Goal: Task Accomplishment & Management: Use online tool/utility

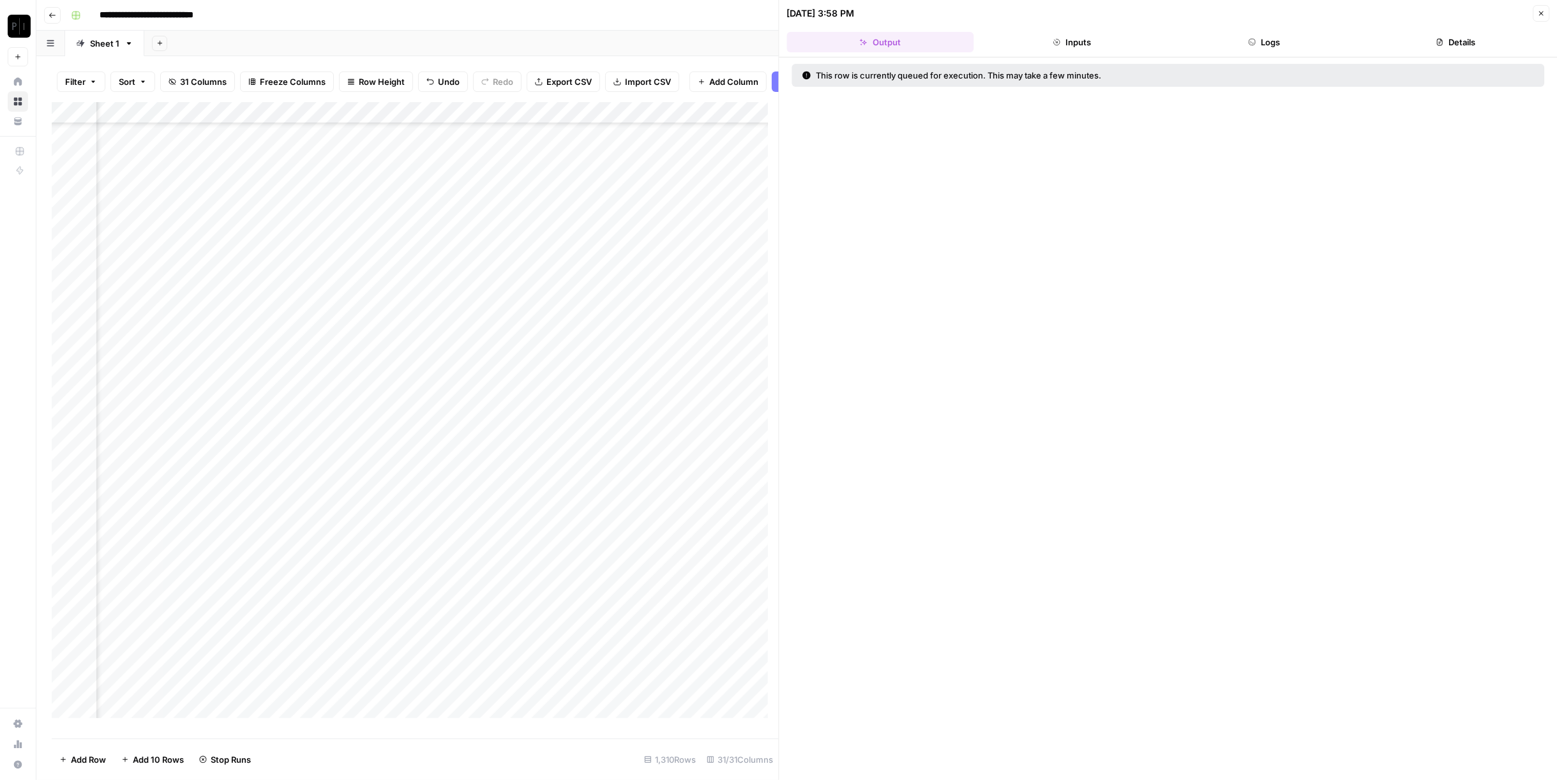
scroll to position [10076, 1374]
click at [1541, 15] on icon "button" at bounding box center [1542, 14] width 8 height 8
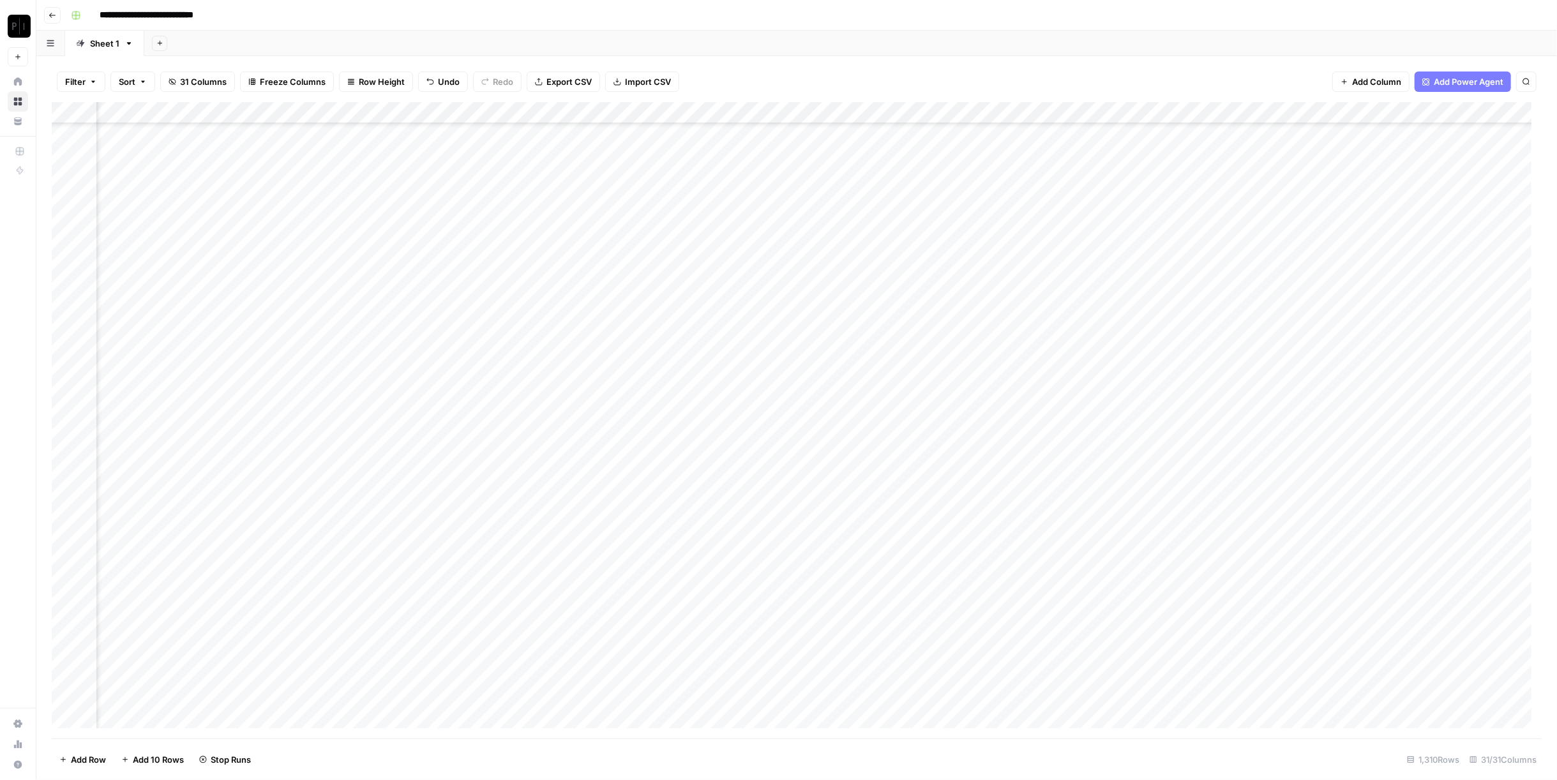
click at [511, 115] on div "Add Column" at bounding box center [797, 420] width 1490 height 637
type input "Wordpress: CEO Analysis"
click at [430, 297] on span "Filter" at bounding box center [458, 302] width 112 height 13
type input "Wordpress: CEO Analysis"
click at [466, 144] on input "text" at bounding box center [543, 148] width 155 height 13
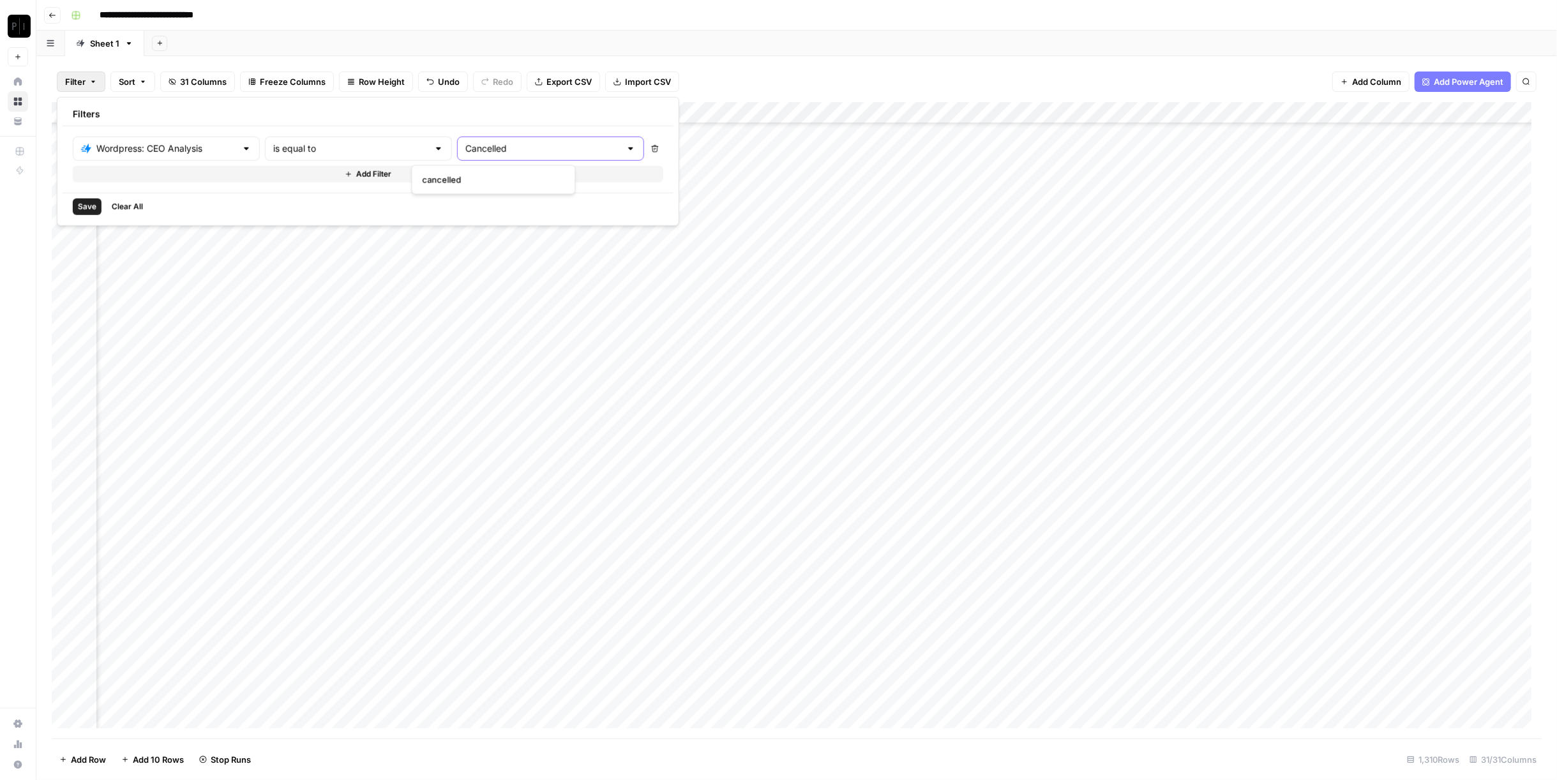
type input "Cancelled"
click at [82, 206] on span "Save" at bounding box center [87, 206] width 19 height 11
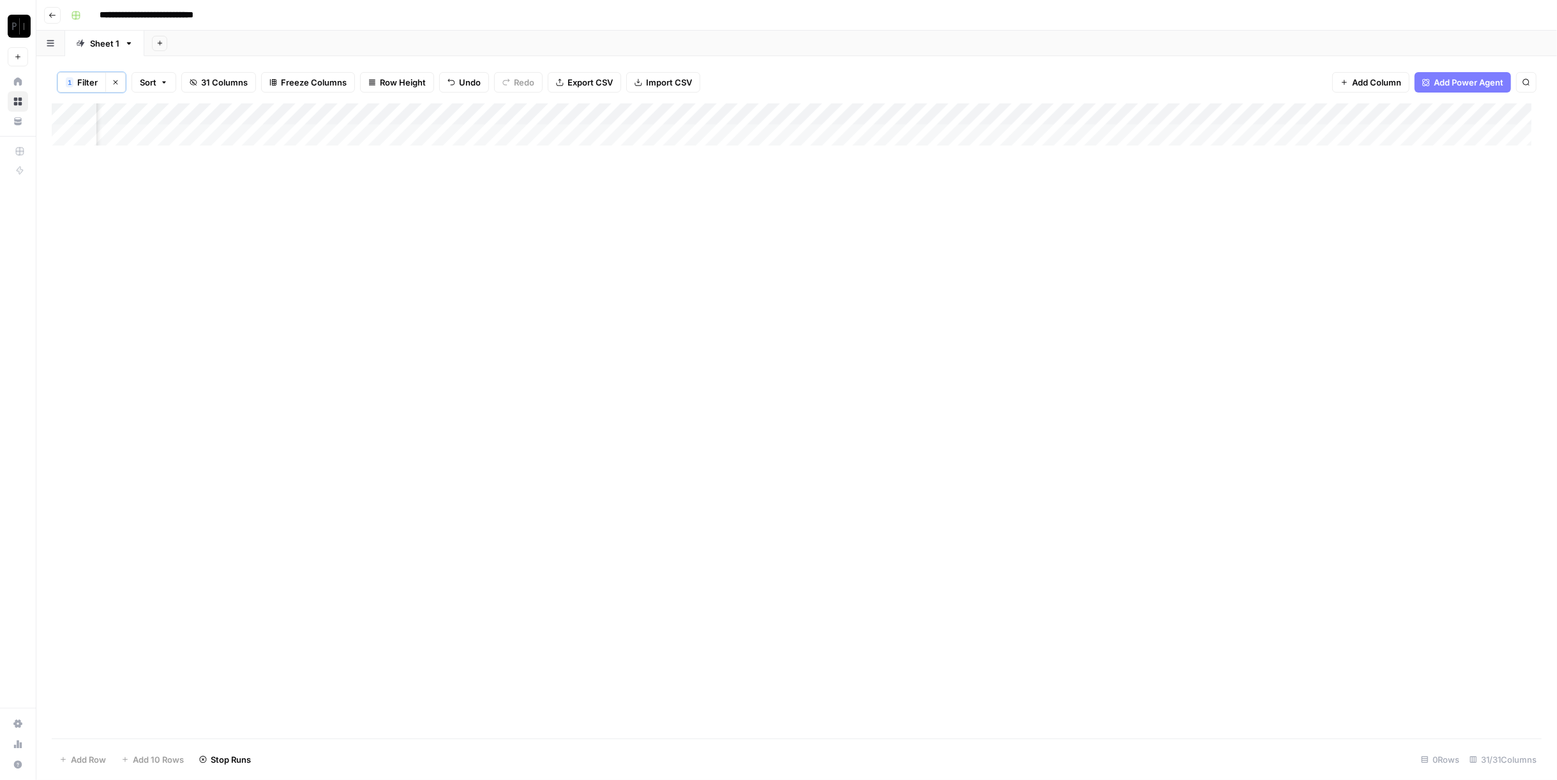
scroll to position [0, 1374]
click at [516, 117] on div "Add Column" at bounding box center [797, 124] width 1490 height 42
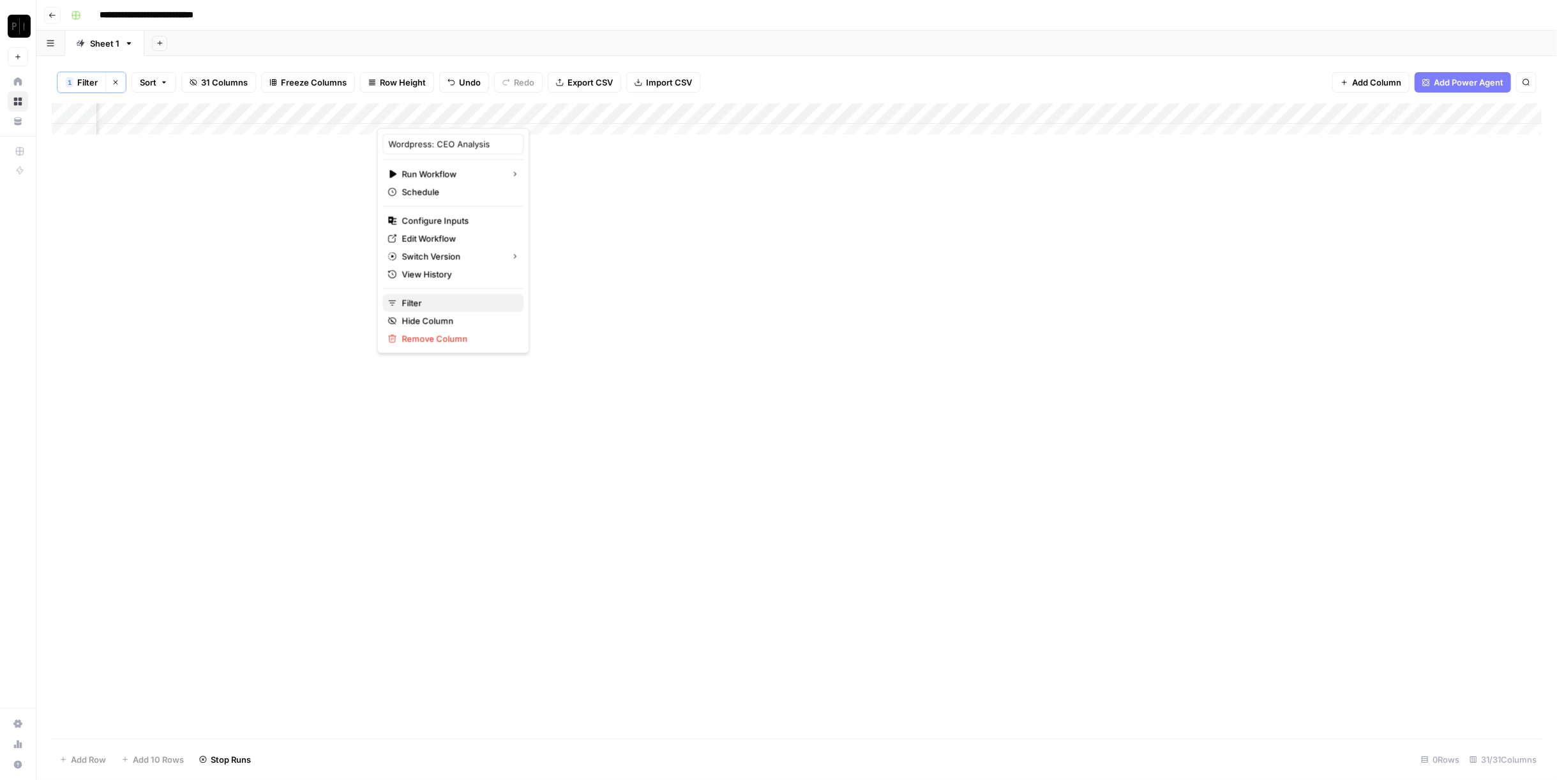
click at [465, 305] on span "Filter" at bounding box center [458, 303] width 112 height 13
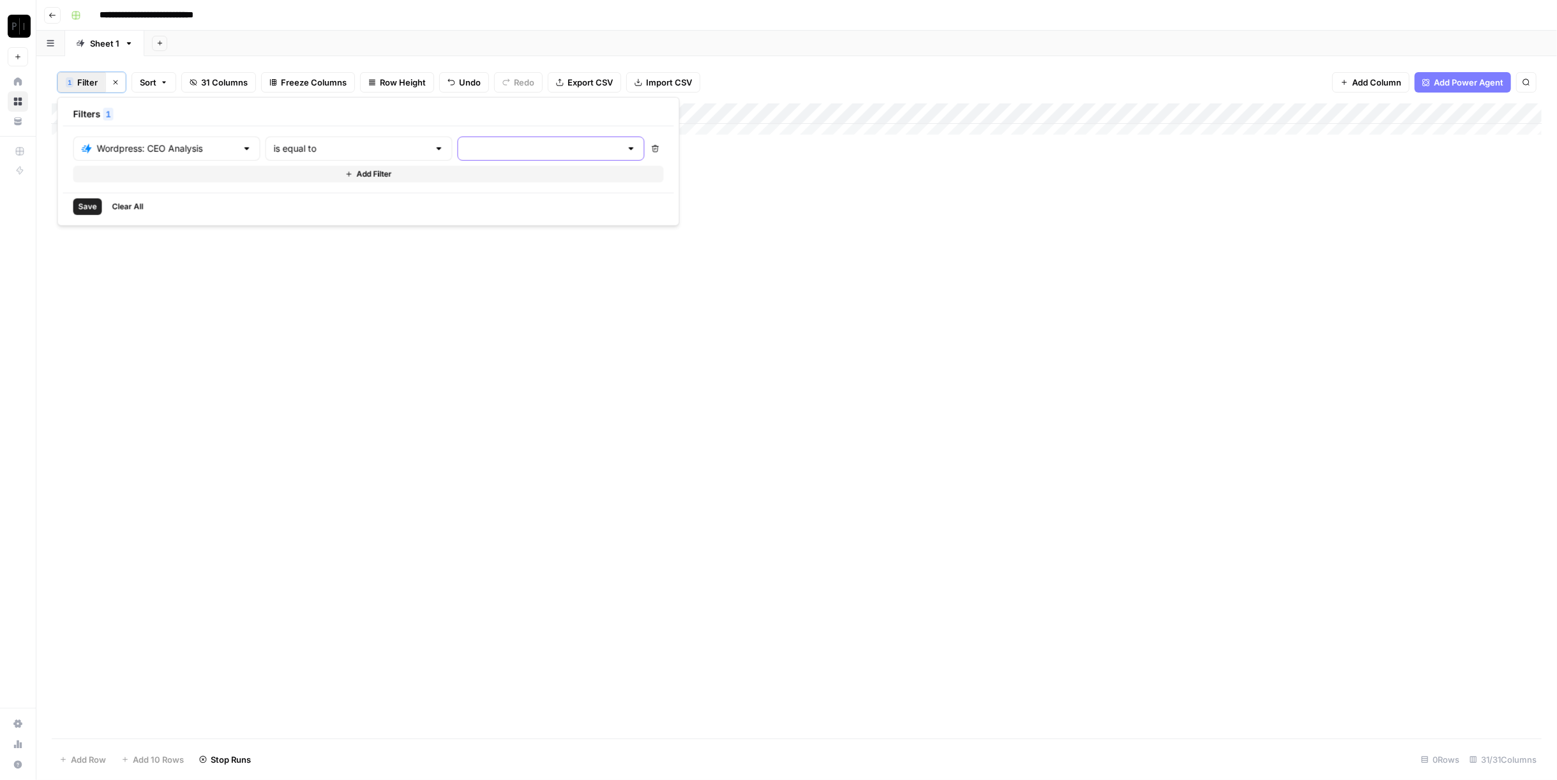
click at [466, 142] on input "text" at bounding box center [543, 148] width 155 height 13
type input "Cancelled"
click at [497, 121] on div "Filters 1" at bounding box center [368, 115] width 611 height 24
click at [497, 139] on div at bounding box center [551, 149] width 187 height 24
type input "Can"
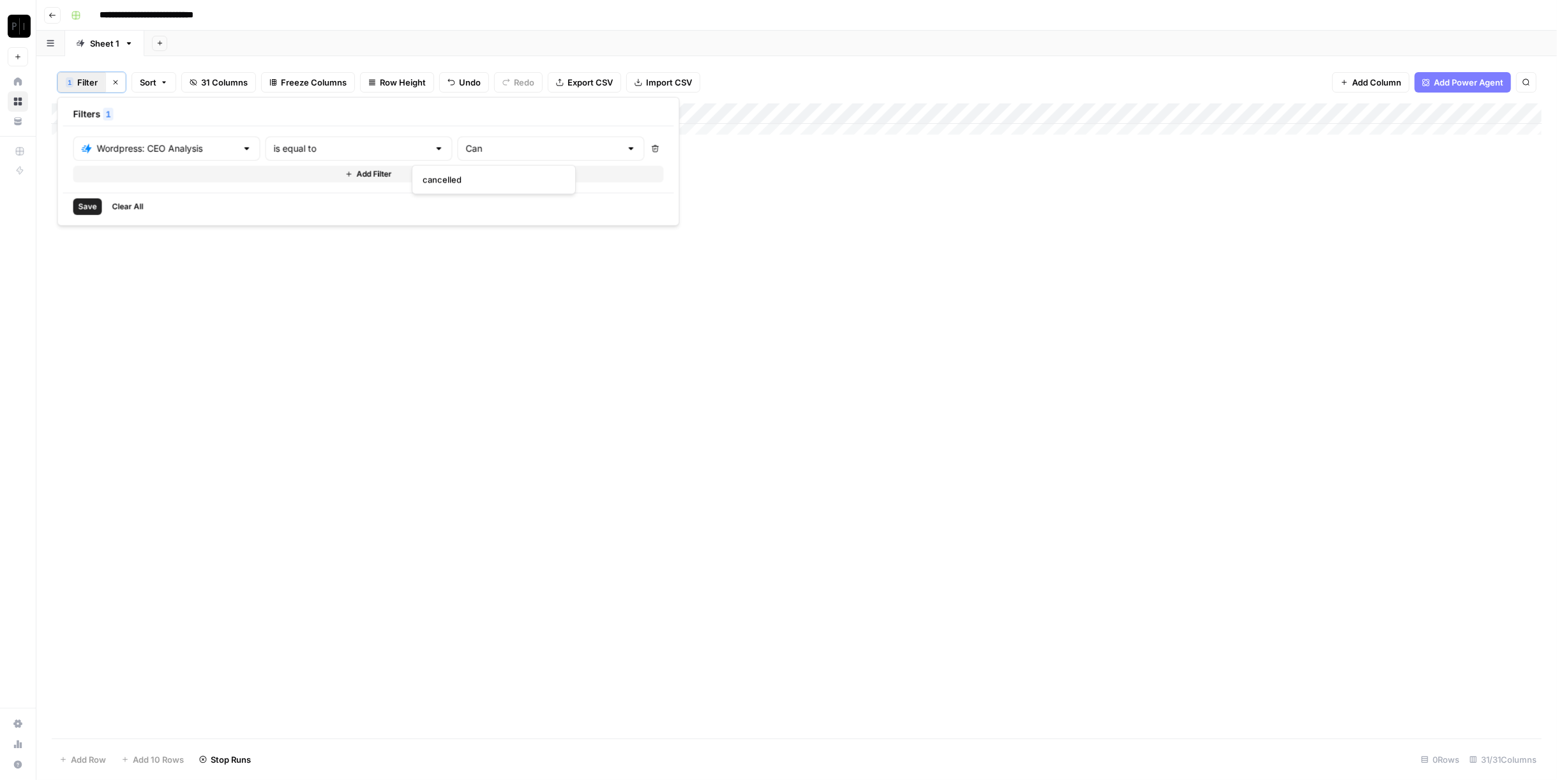
click at [507, 183] on span "cancelled" at bounding box center [491, 179] width 137 height 13
click at [598, 146] on input "text" at bounding box center [668, 148] width 140 height 13
click at [433, 205] on div "Save Clear All" at bounding box center [427, 206] width 728 height 27
click at [86, 202] on span "Save" at bounding box center [88, 206] width 19 height 11
click at [531, 115] on div "Add Column" at bounding box center [797, 421] width 1490 height 637
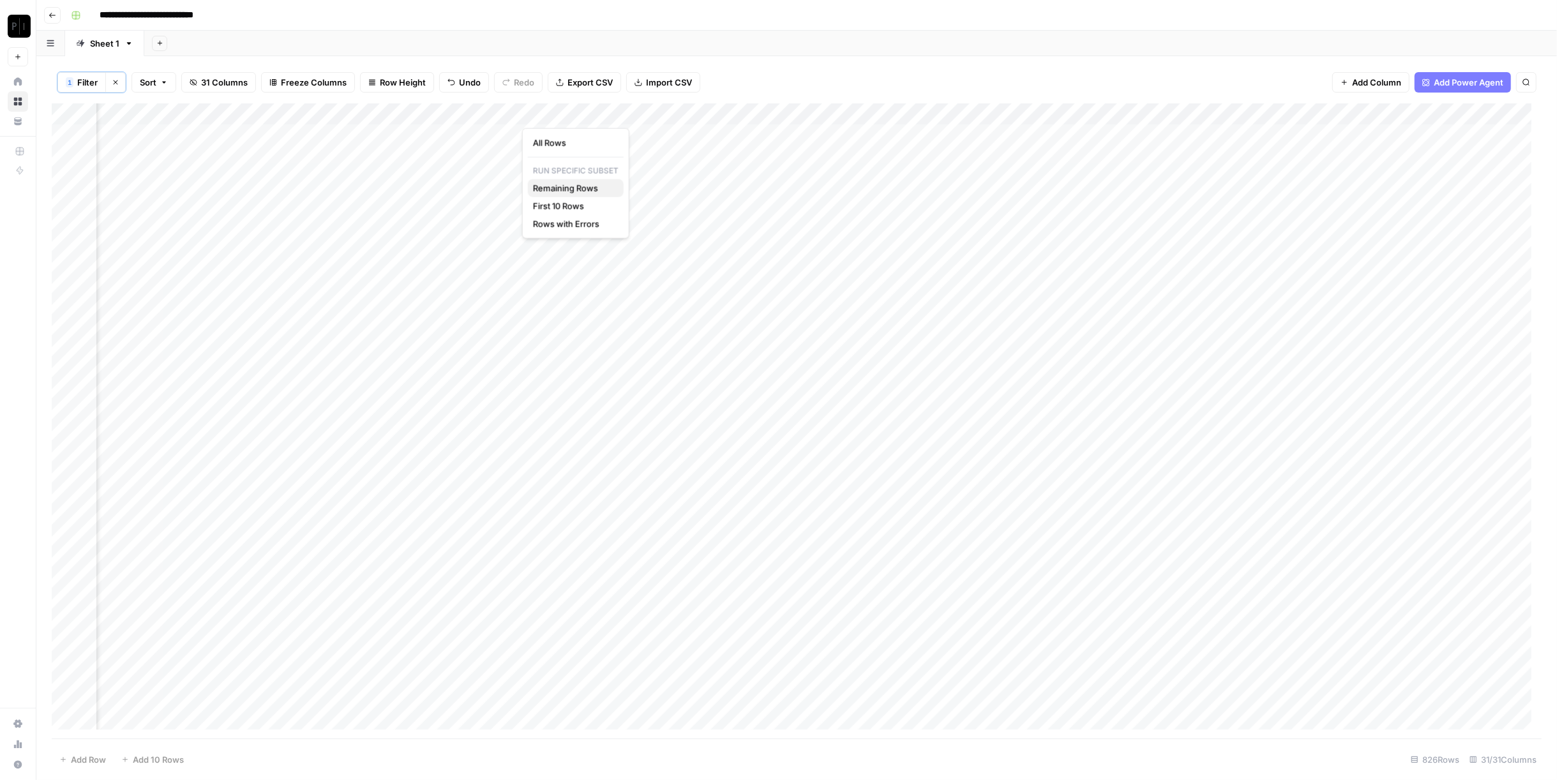
click at [582, 183] on span "Remaining Rows" at bounding box center [573, 188] width 80 height 13
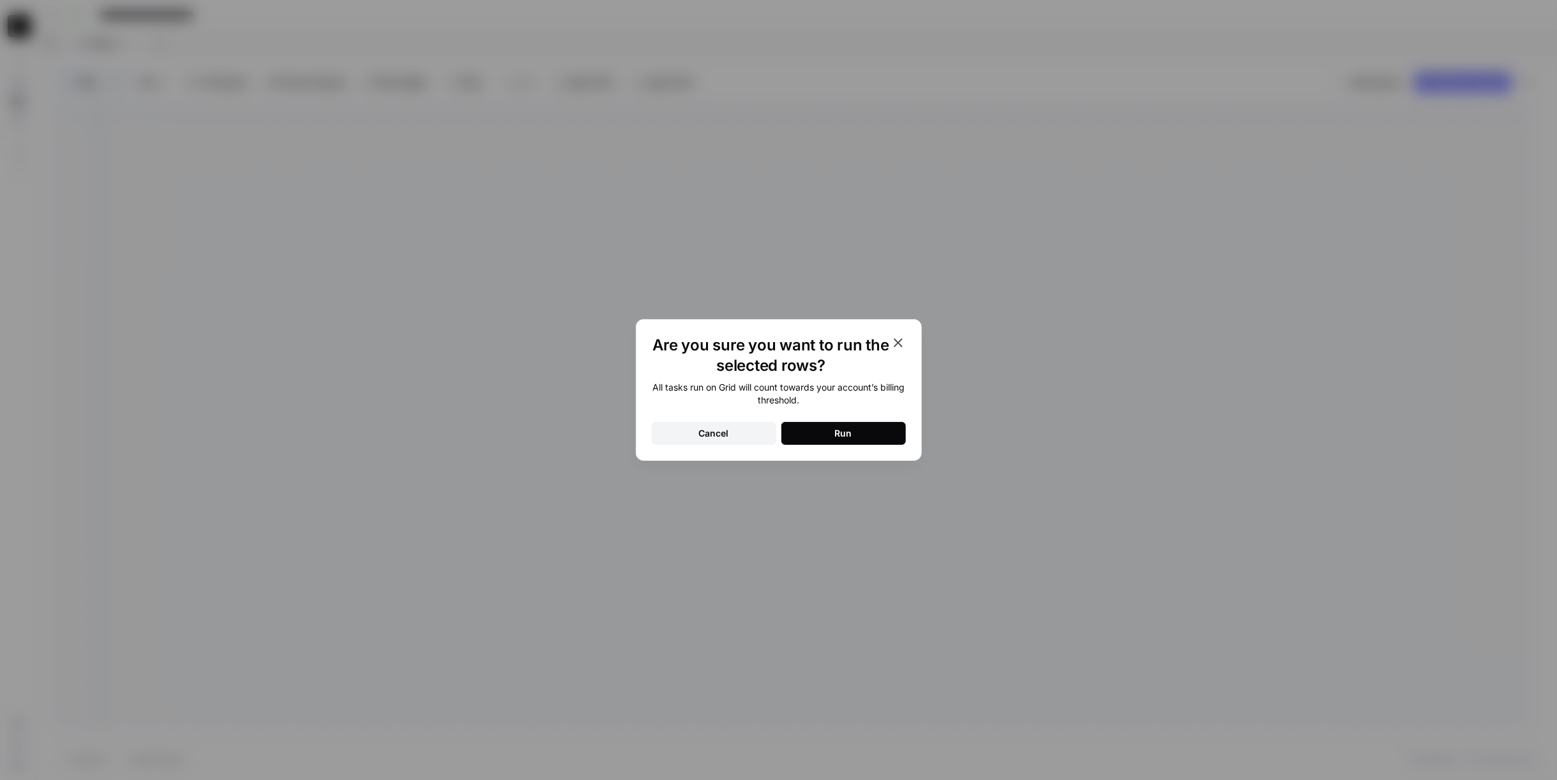
click at [902, 339] on icon "button" at bounding box center [898, 342] width 9 height 9
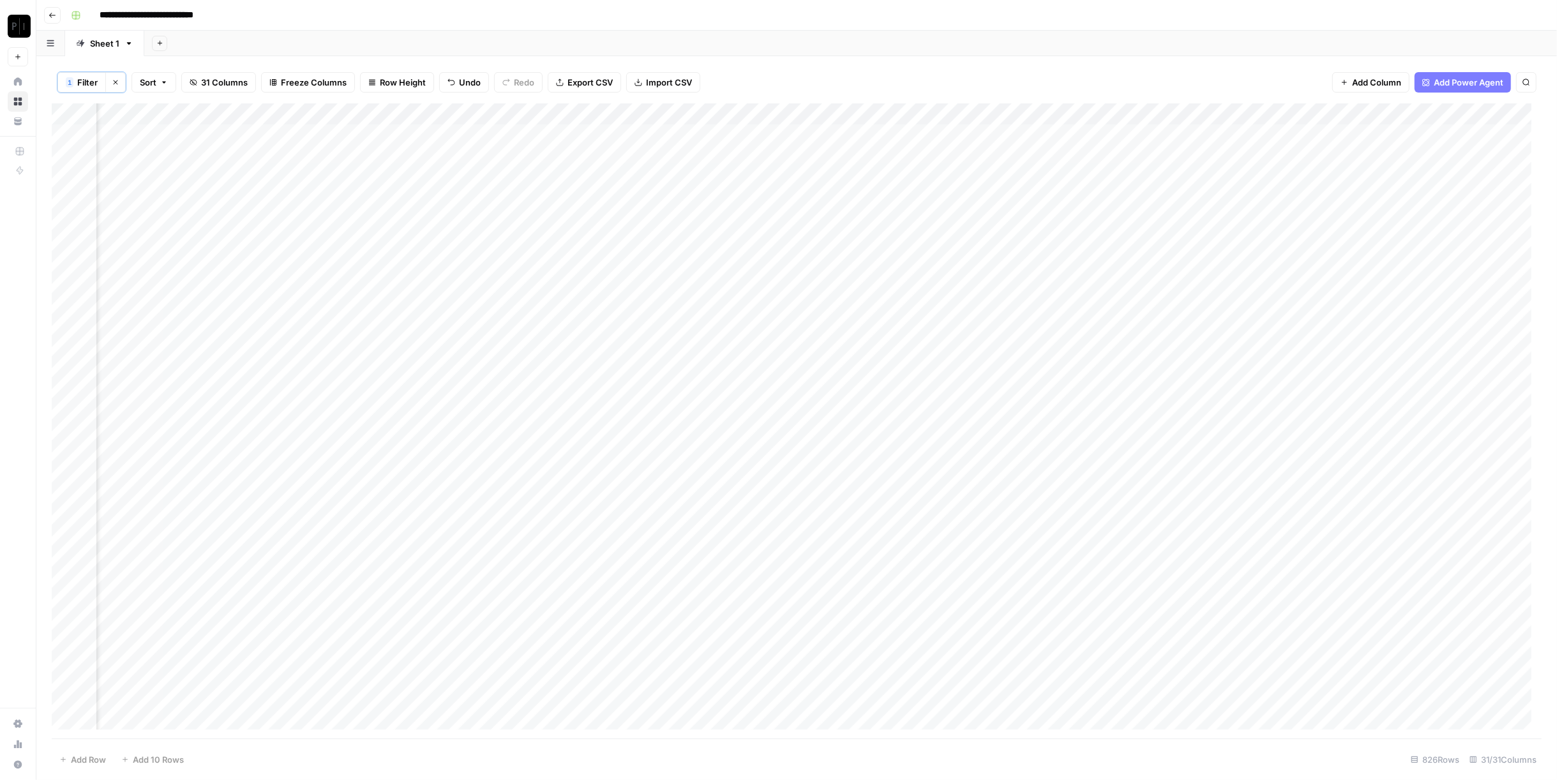
click at [529, 117] on div "Add Column" at bounding box center [797, 421] width 1490 height 637
click at [559, 146] on span "All Rows" at bounding box center [573, 143] width 80 height 13
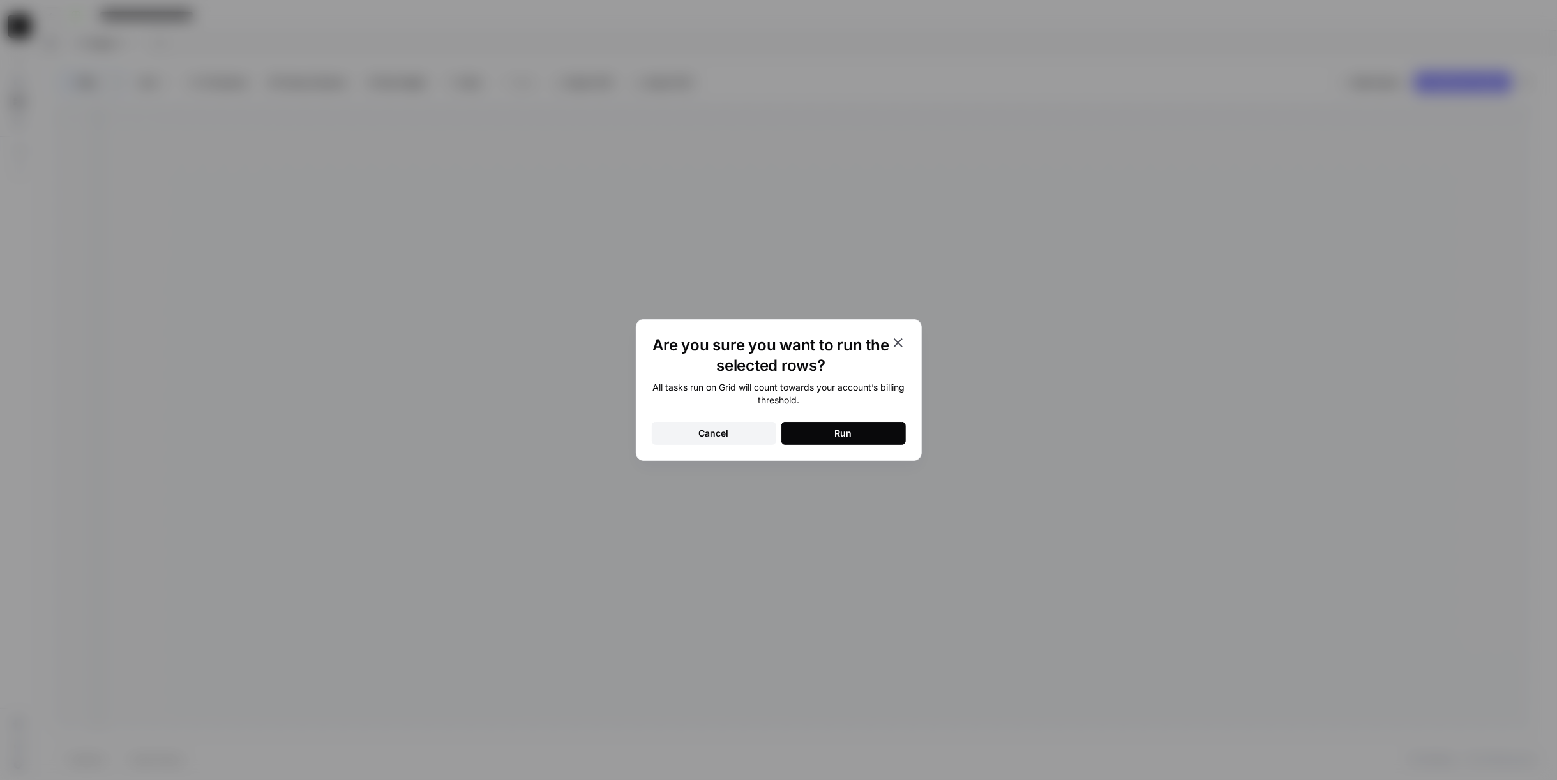
click at [844, 446] on div "Are you sure you want to run the selected rows? All tasks run on Grid will coun…" at bounding box center [779, 390] width 286 height 142
drag, startPoint x: 844, startPoint y: 437, endPoint x: 832, endPoint y: 427, distance: 15.5
click at [844, 437] on div "Run" at bounding box center [843, 433] width 17 height 13
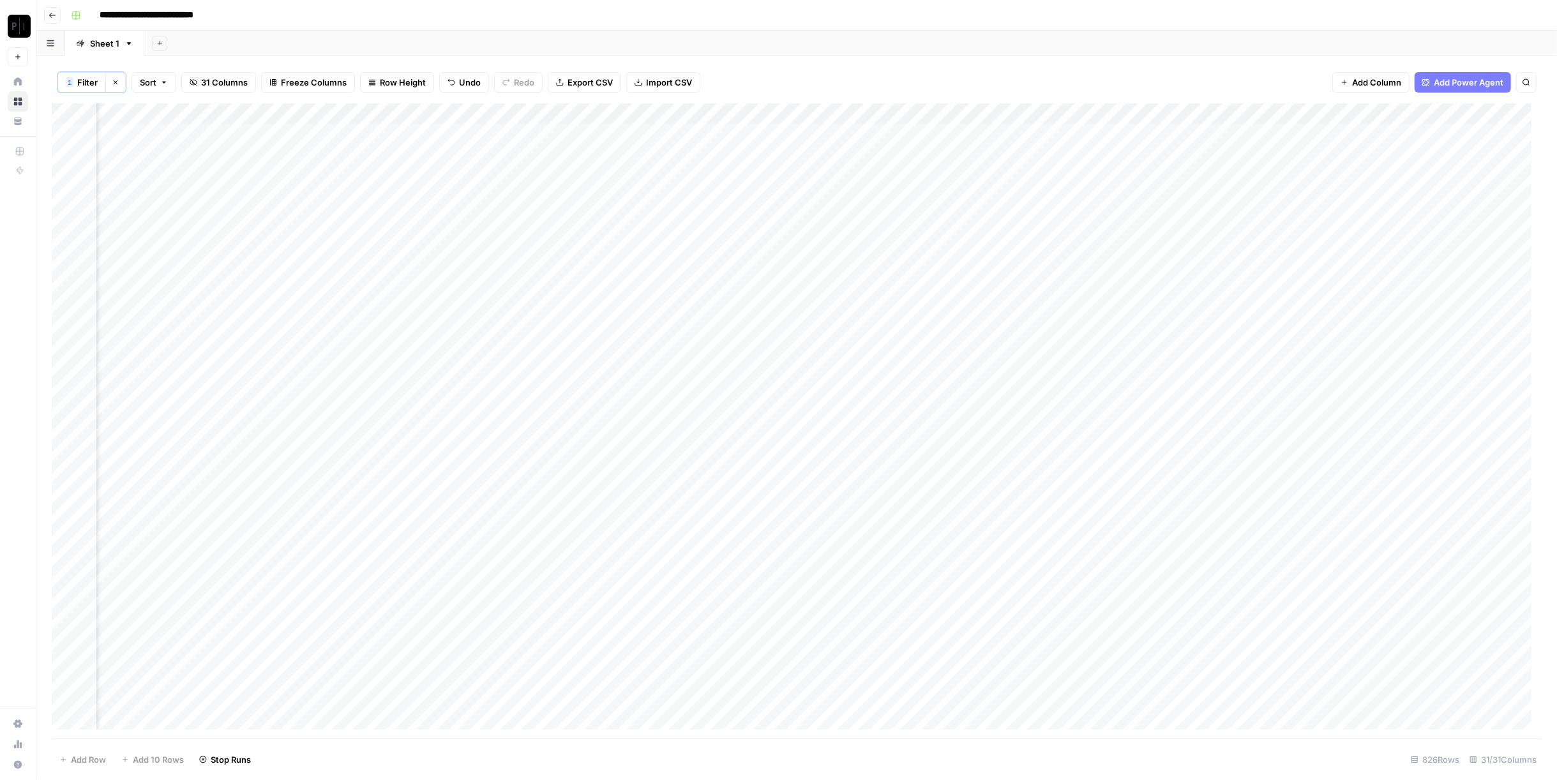
click at [510, 113] on div "Add Column" at bounding box center [797, 421] width 1490 height 637
click at [462, 297] on span "Filter" at bounding box center [458, 303] width 112 height 13
click at [582, 148] on icon "button" at bounding box center [585, 148] width 7 height 7
click at [87, 205] on span "Save" at bounding box center [88, 206] width 19 height 11
click at [511, 114] on div "Add Column" at bounding box center [797, 124] width 1490 height 42
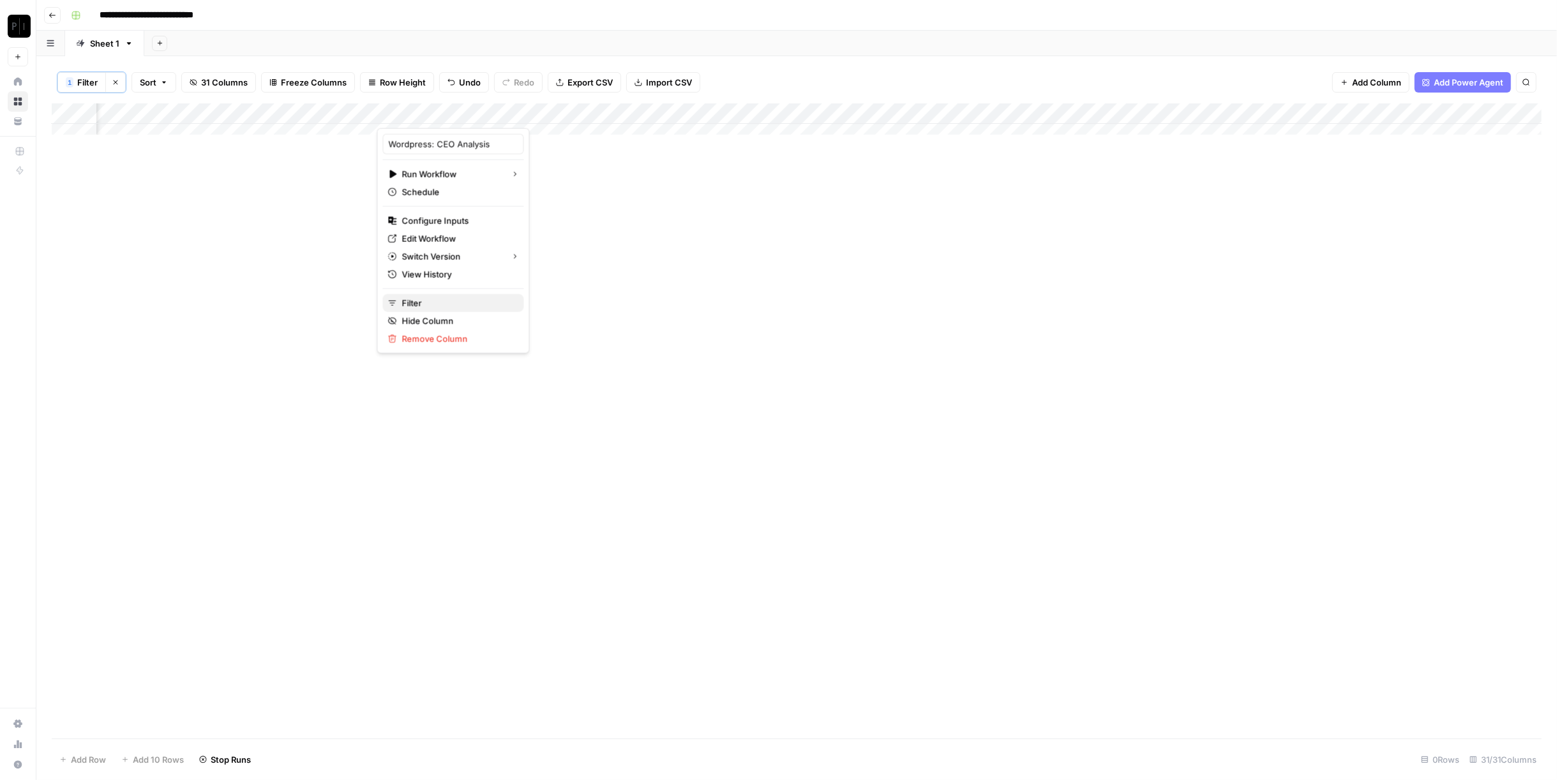
click at [429, 298] on span "Filter" at bounding box center [458, 303] width 112 height 13
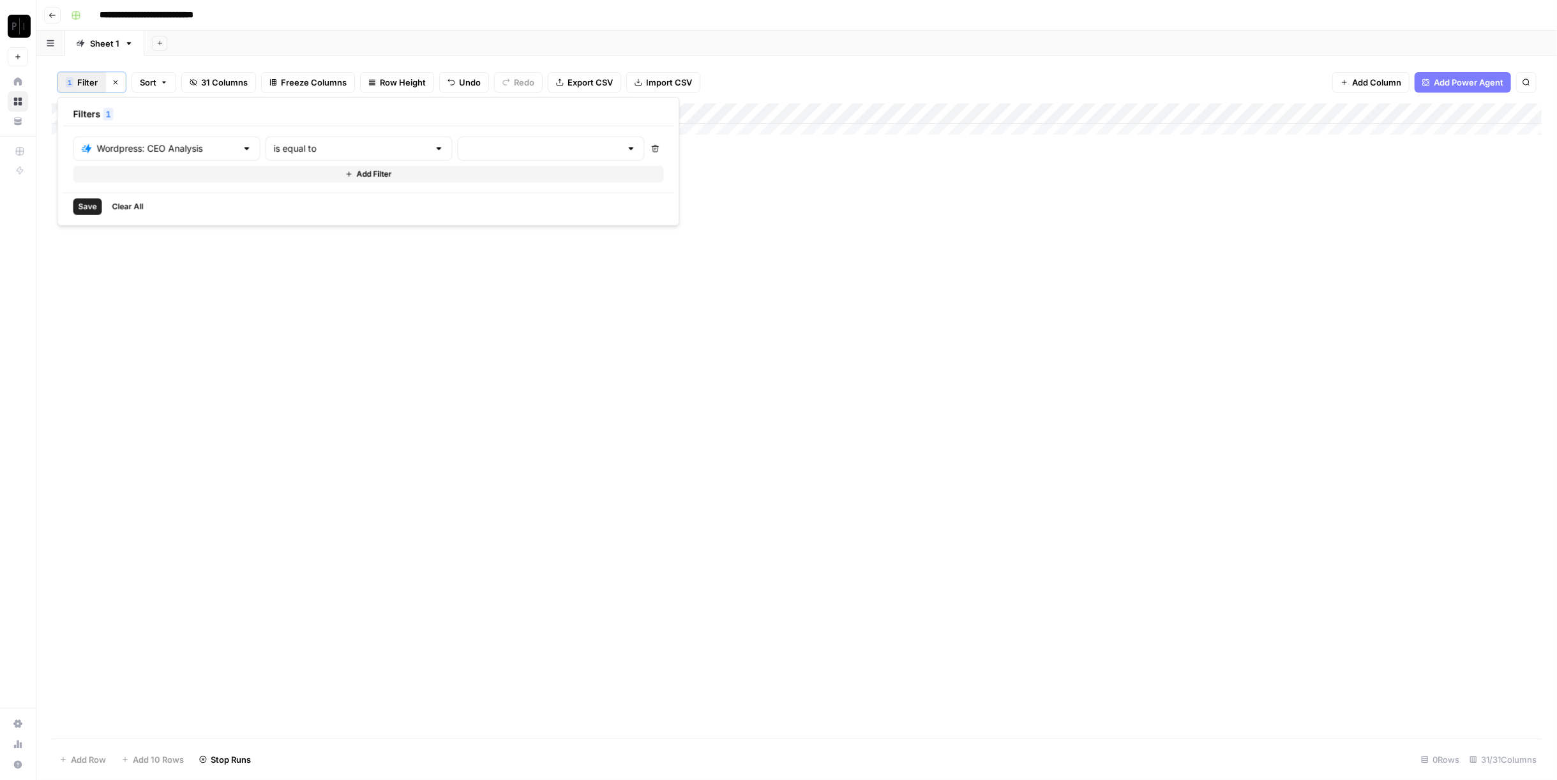
click at [134, 209] on span "Clear All" at bounding box center [127, 206] width 31 height 11
click at [769, 26] on header "**********" at bounding box center [796, 15] width 1521 height 31
click at [508, 398] on div "Add Column" at bounding box center [797, 420] width 1490 height 637
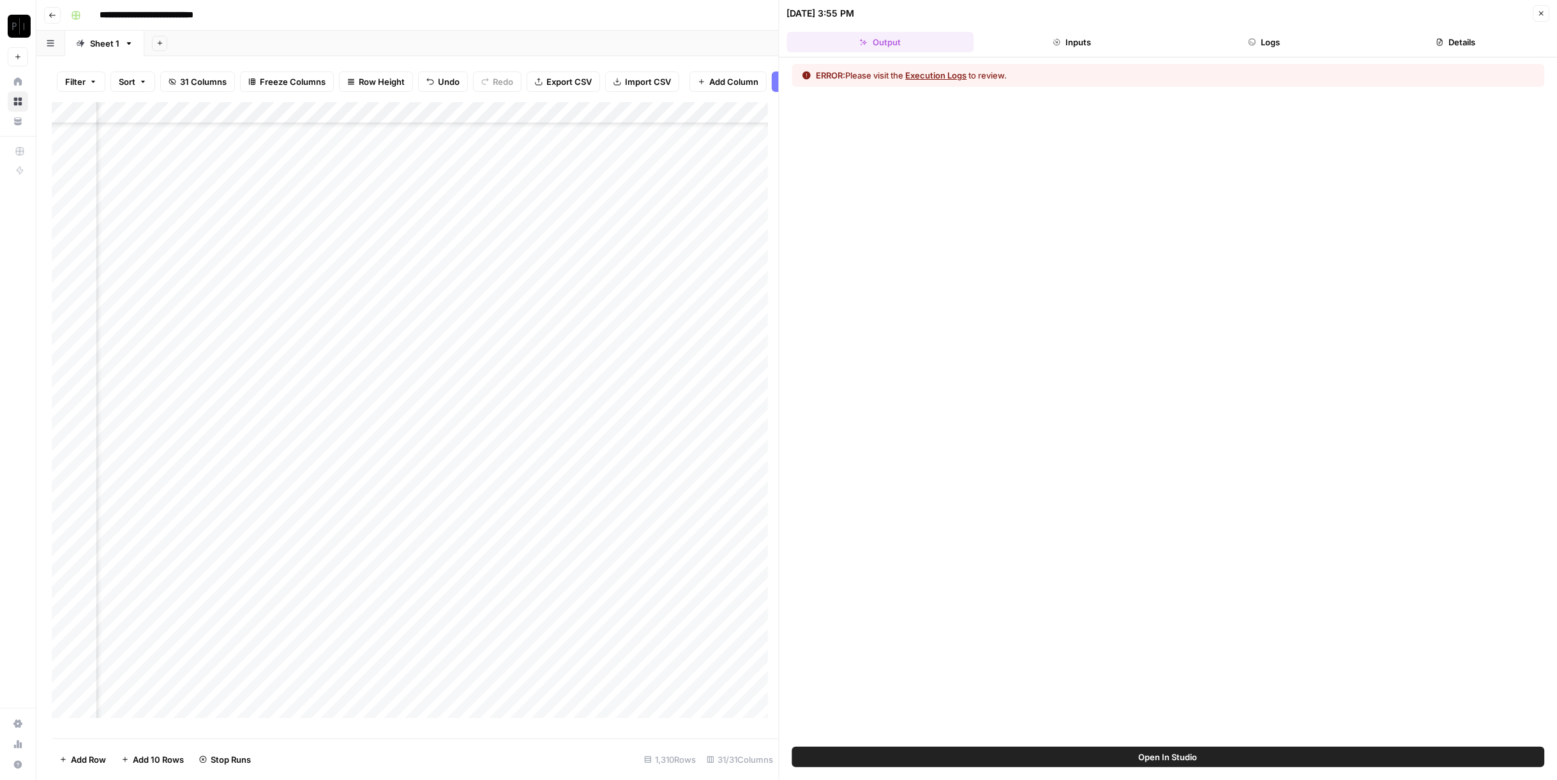
click at [1299, 33] on button "Logs" at bounding box center [1264, 42] width 187 height 20
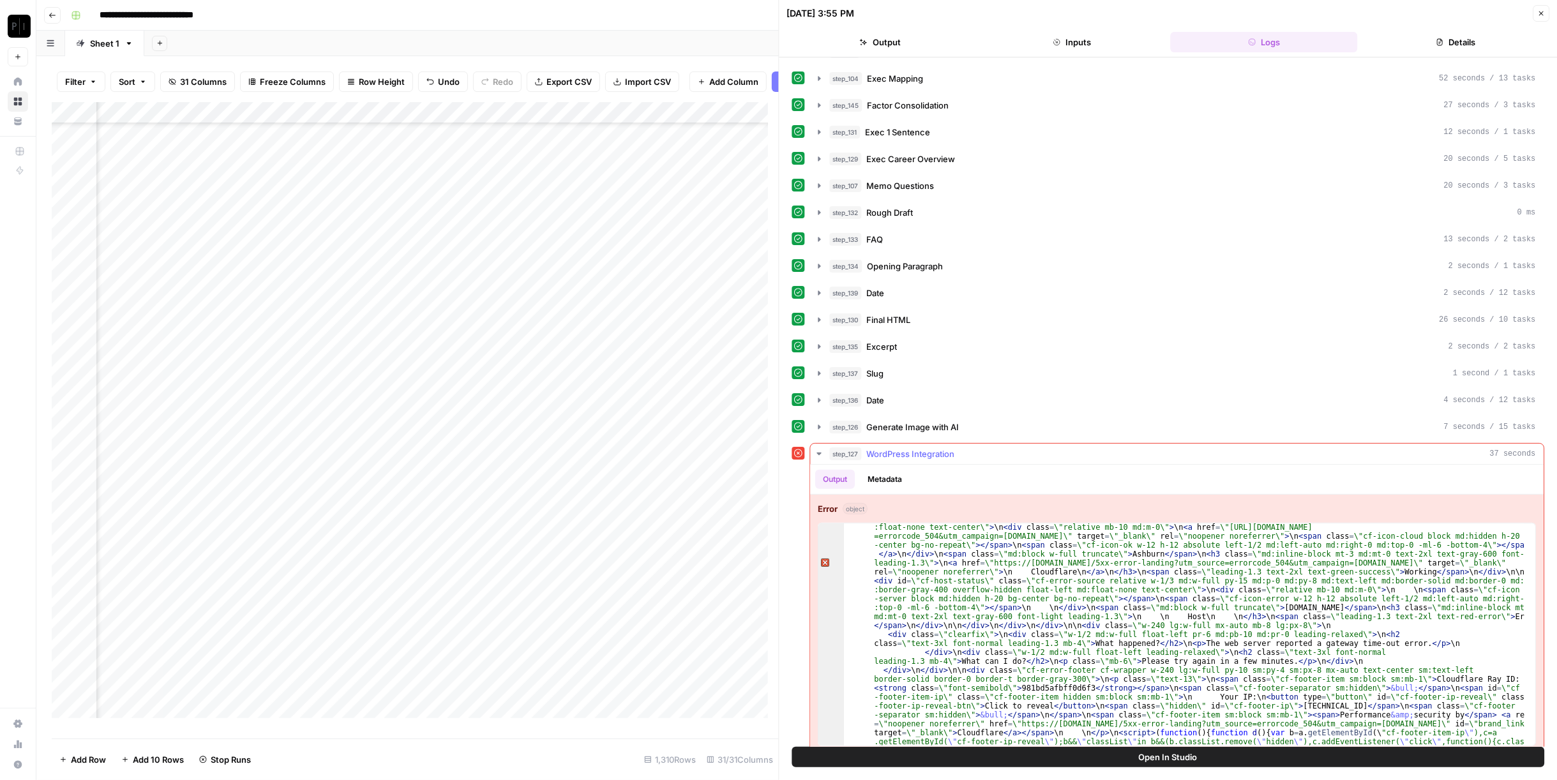
scroll to position [205, 0]
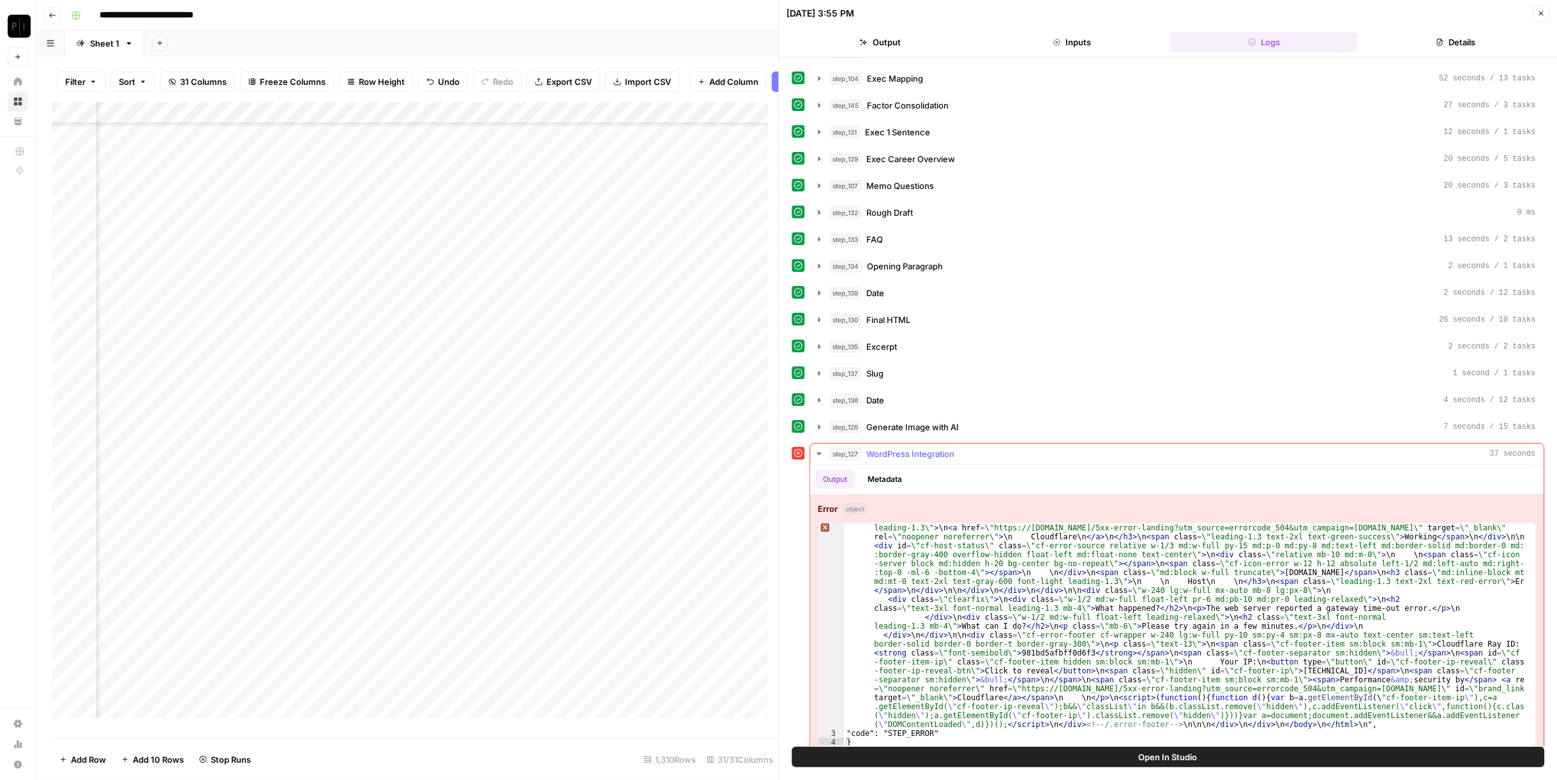
click at [979, 448] on div "step_127 WordPress Integration 37 seconds" at bounding box center [1183, 454] width 707 height 13
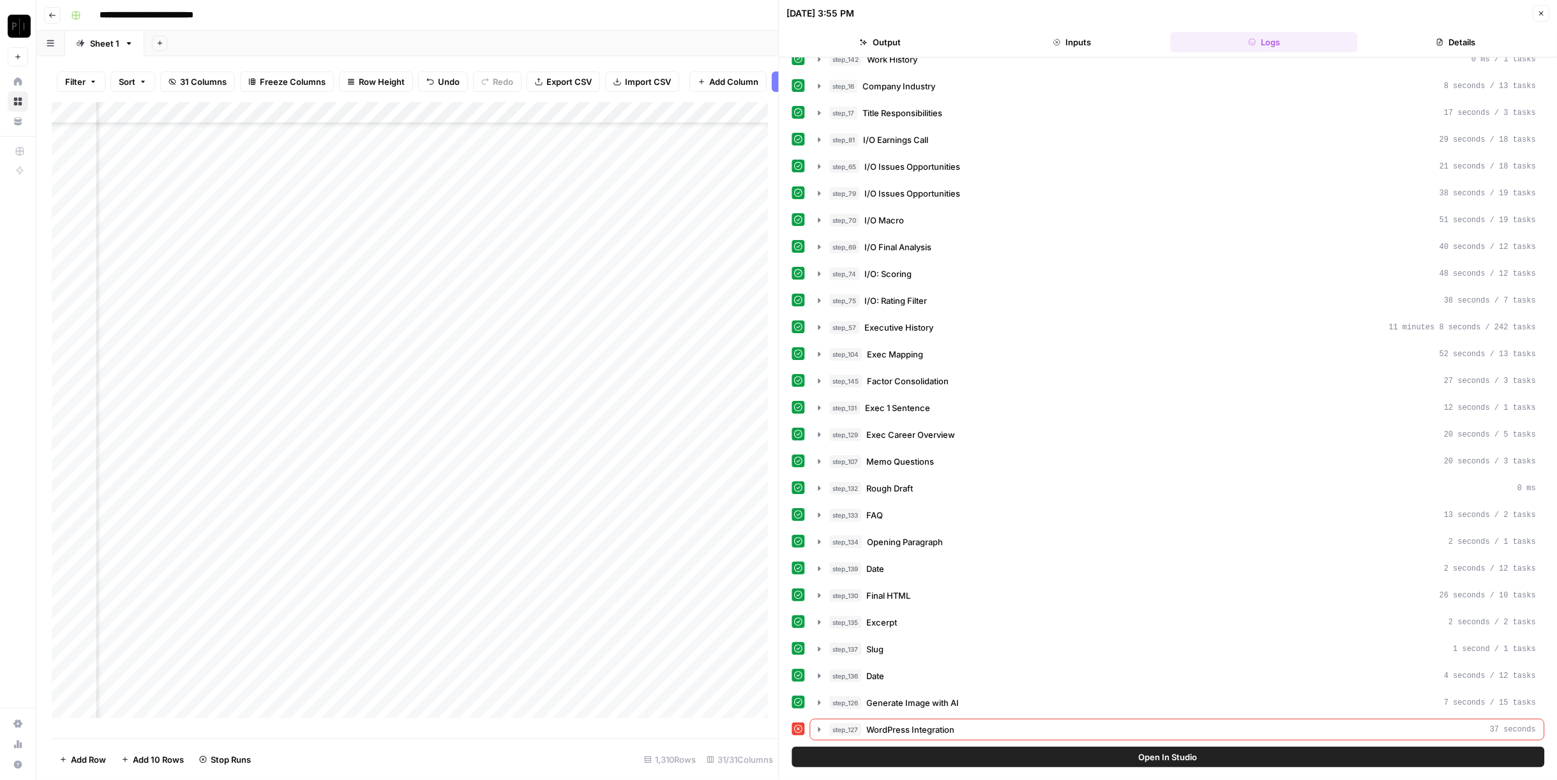
scroll to position [2, 0]
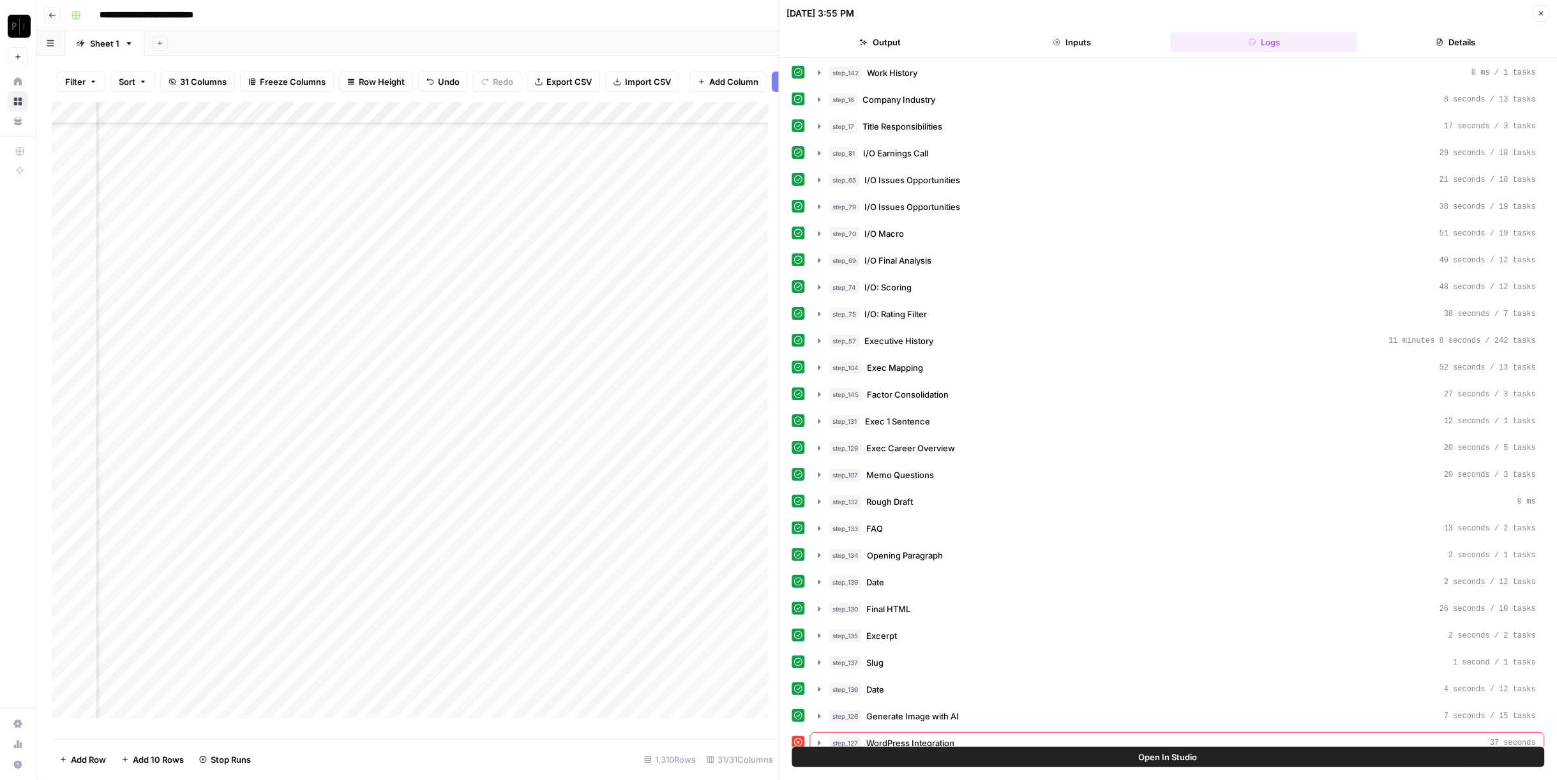
click at [1536, 13] on button "Close" at bounding box center [1541, 13] width 17 height 17
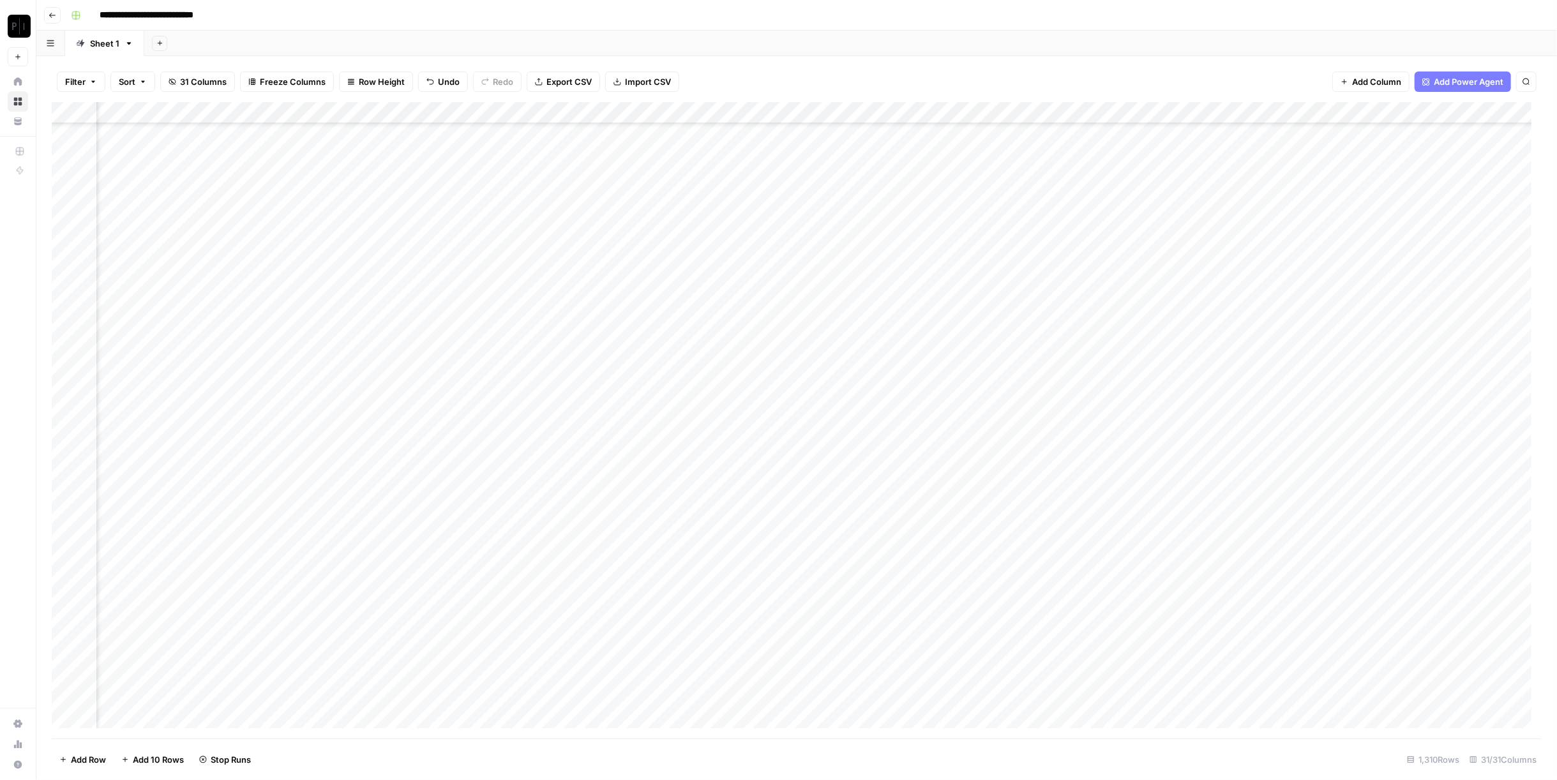
scroll to position [5792, 1374]
click at [511, 397] on div "Add Column" at bounding box center [797, 420] width 1490 height 637
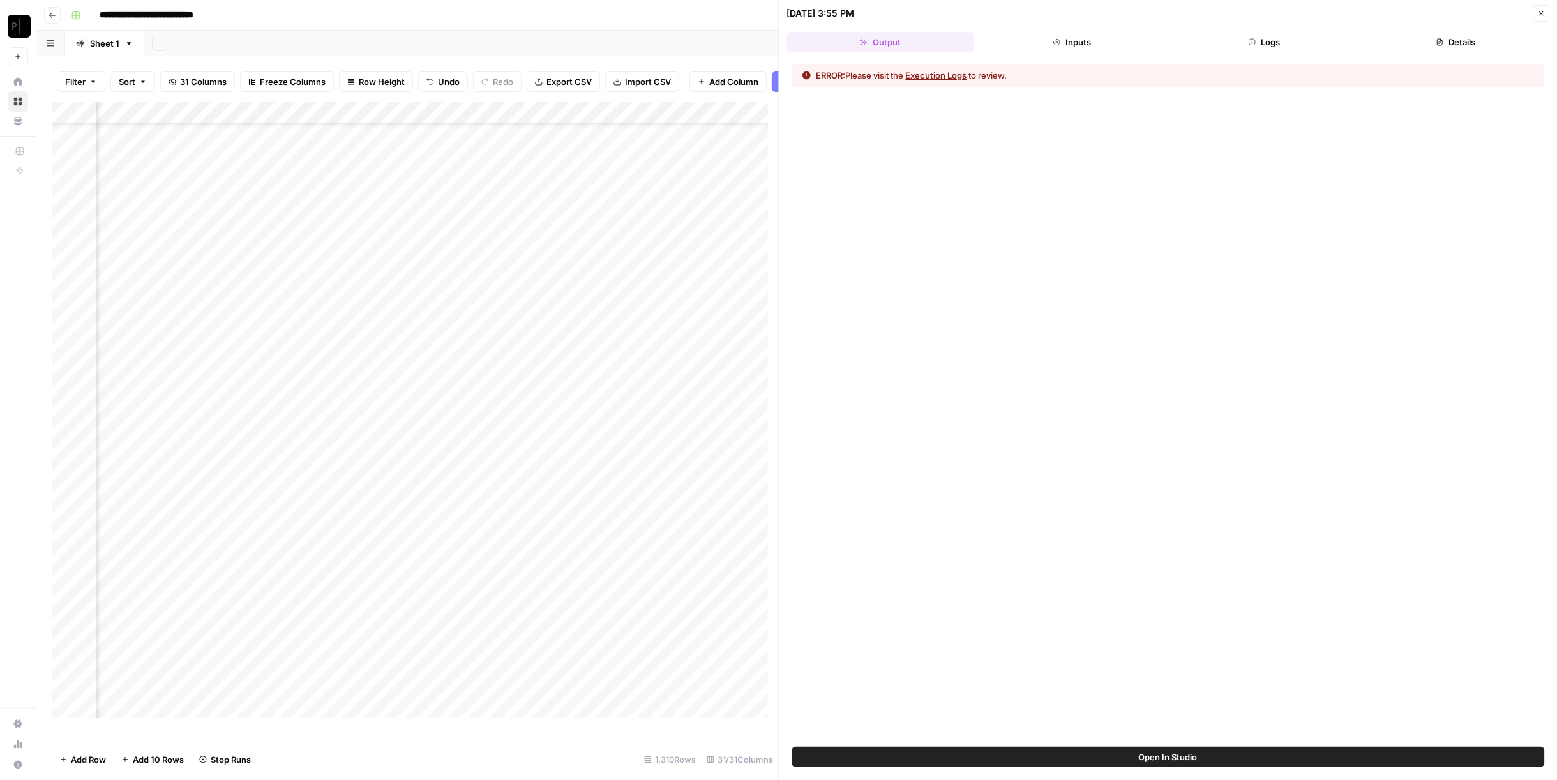
click at [1255, 51] on button "Logs" at bounding box center [1264, 42] width 187 height 20
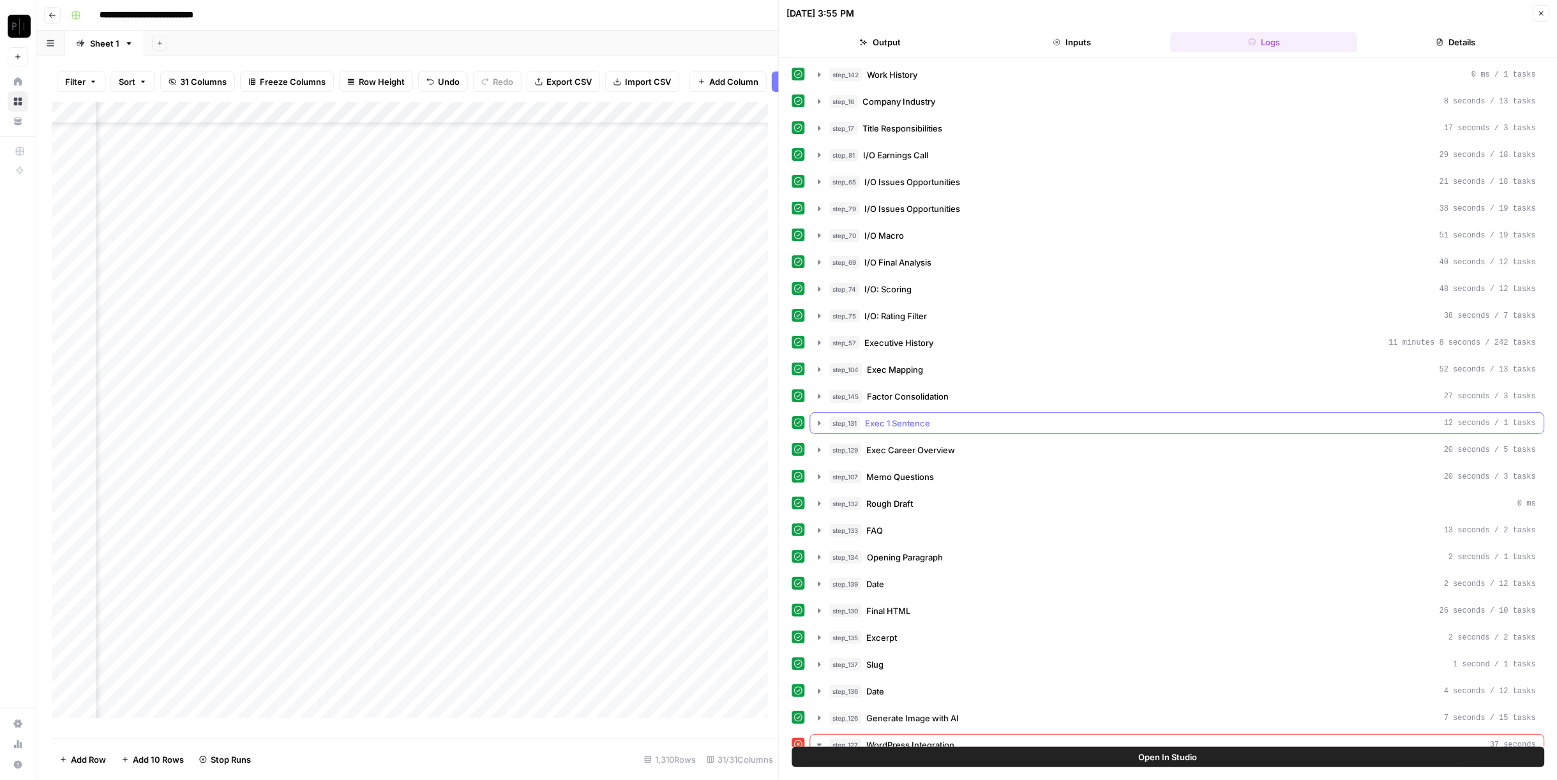
scroll to position [291, 0]
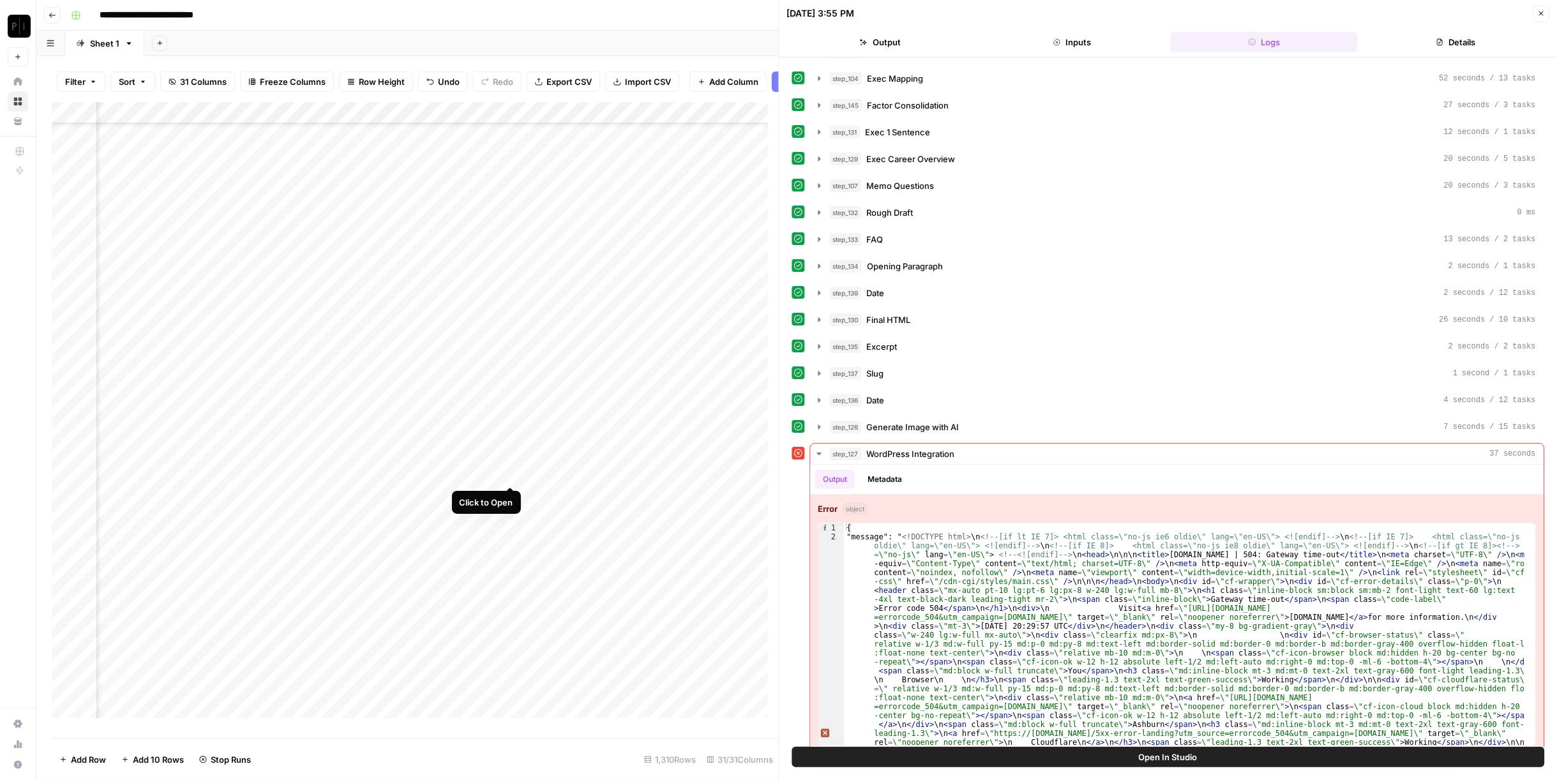
click at [511, 474] on div "Add Column" at bounding box center [415, 415] width 727 height 626
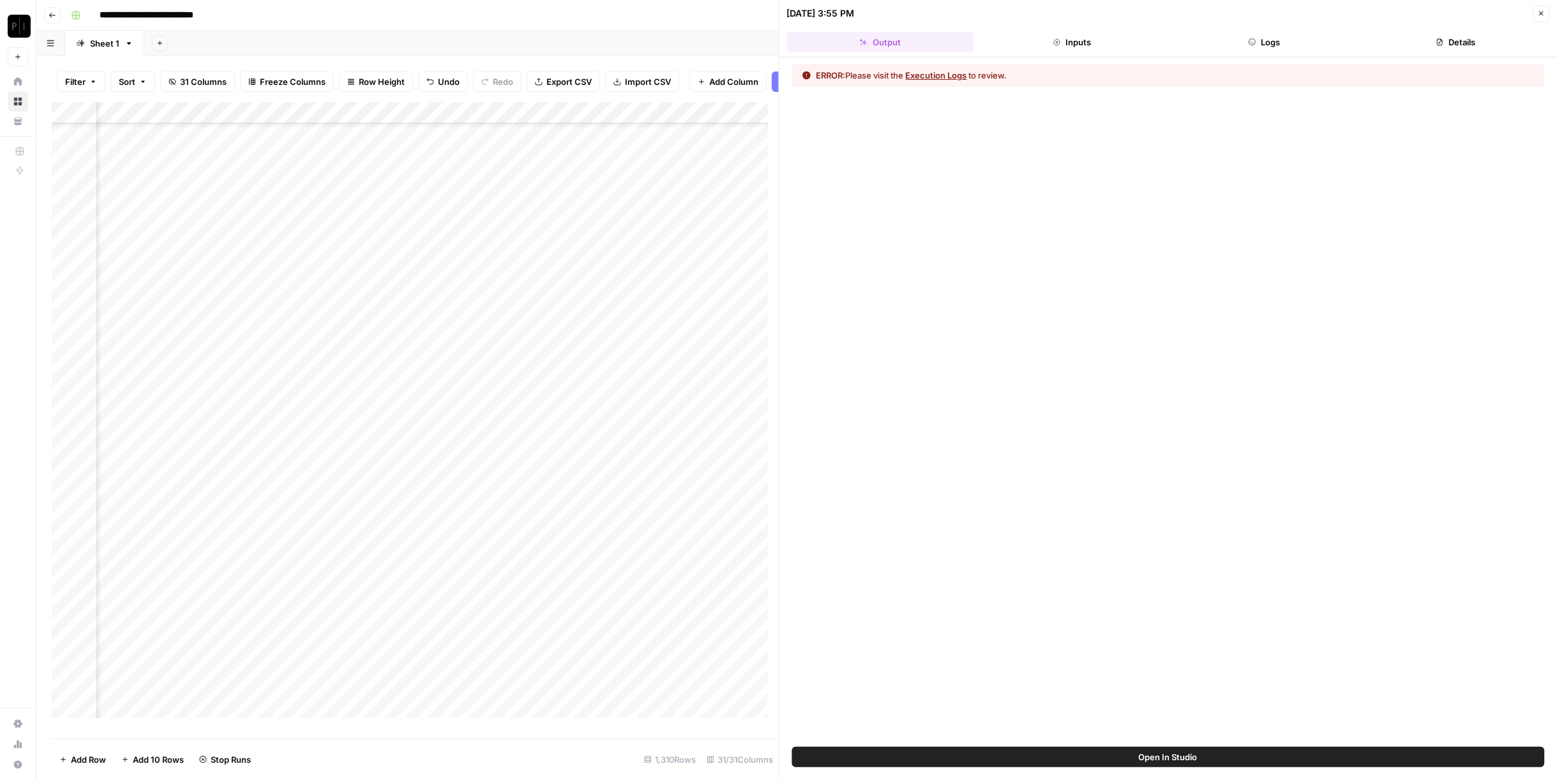
click at [1292, 32] on button "Logs" at bounding box center [1264, 42] width 187 height 20
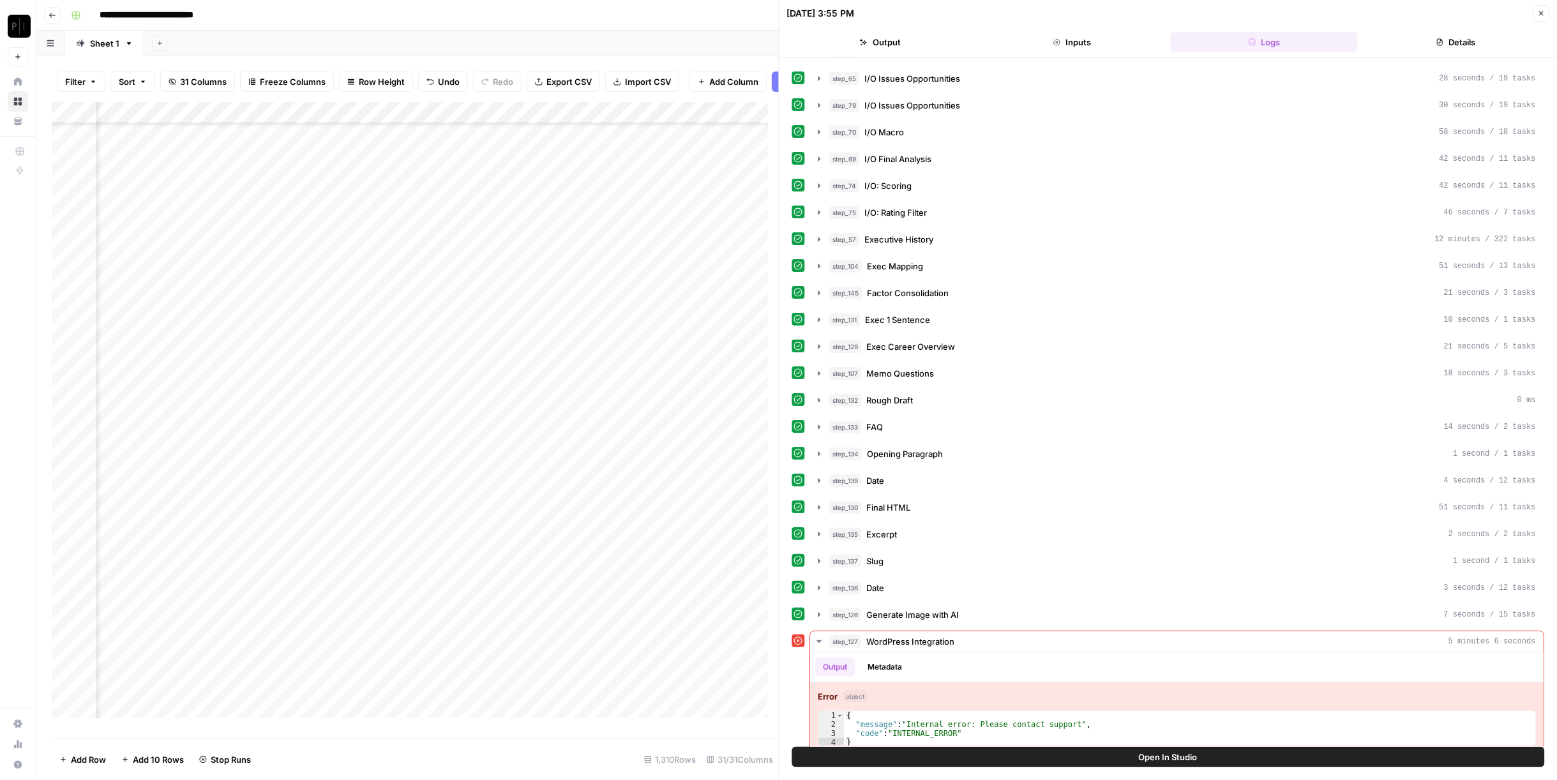
scroll to position [7354, 1374]
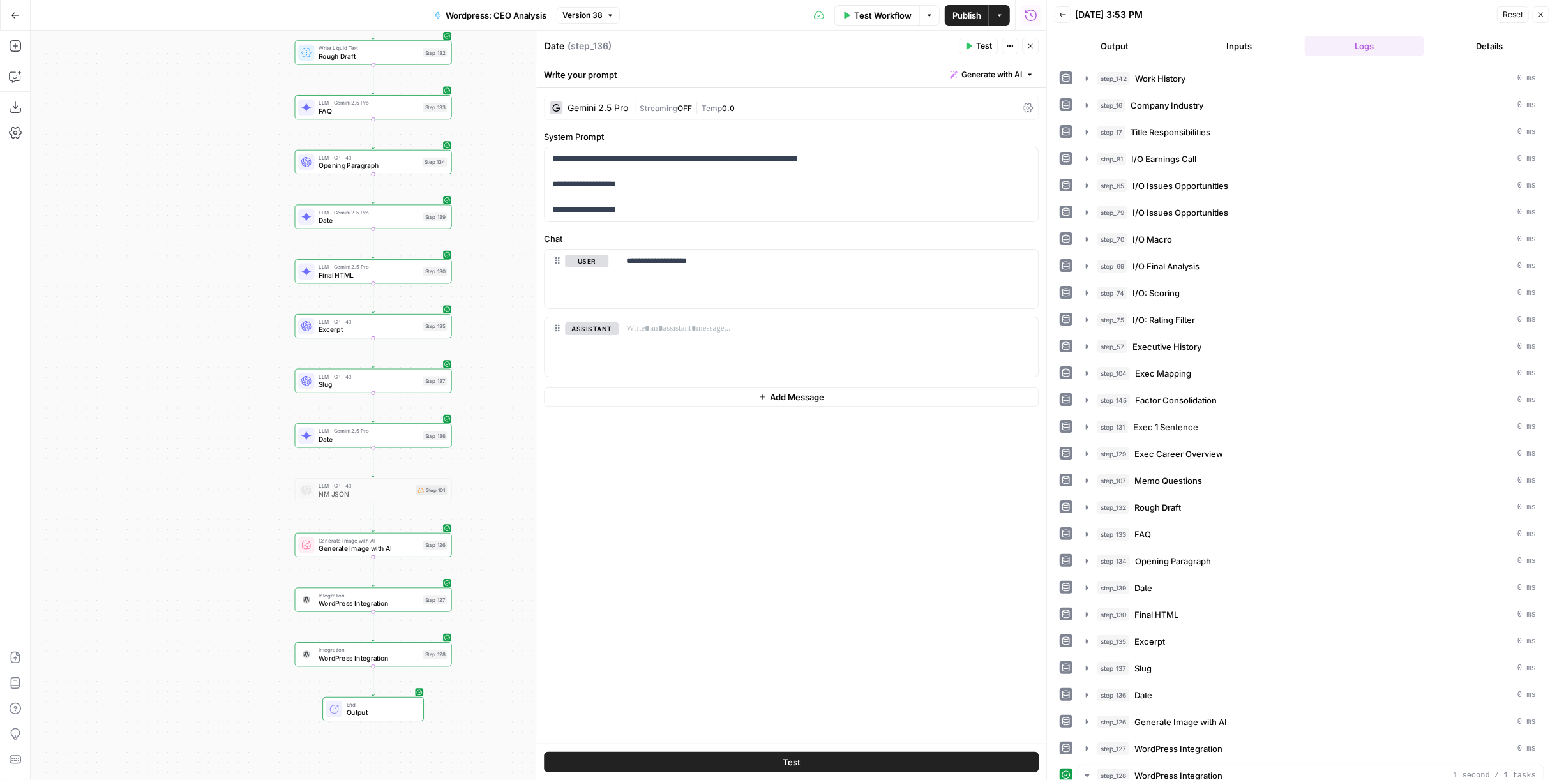
scroll to position [1447, 0]
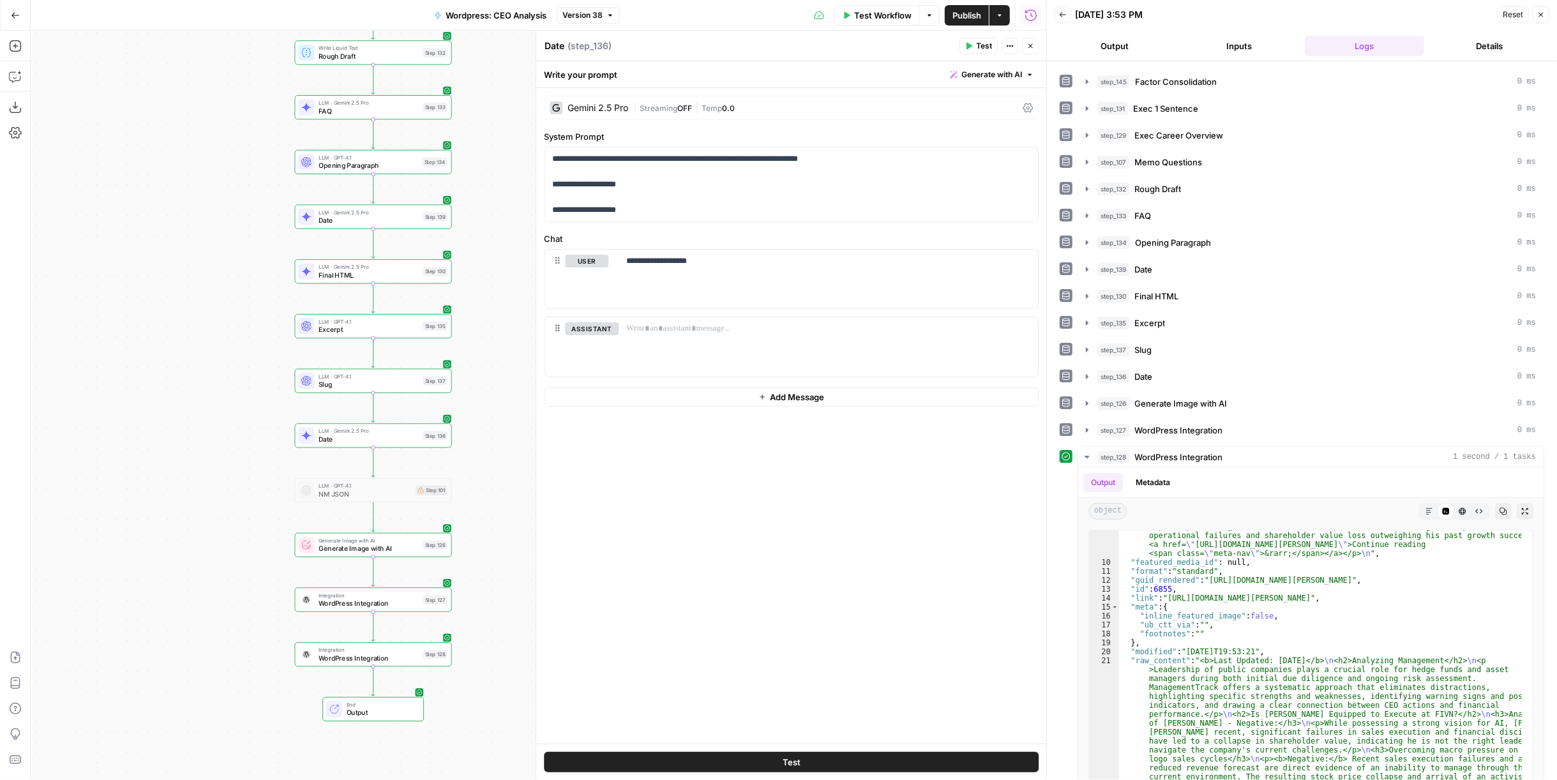
click at [971, 14] on span "Publish" at bounding box center [967, 15] width 29 height 13
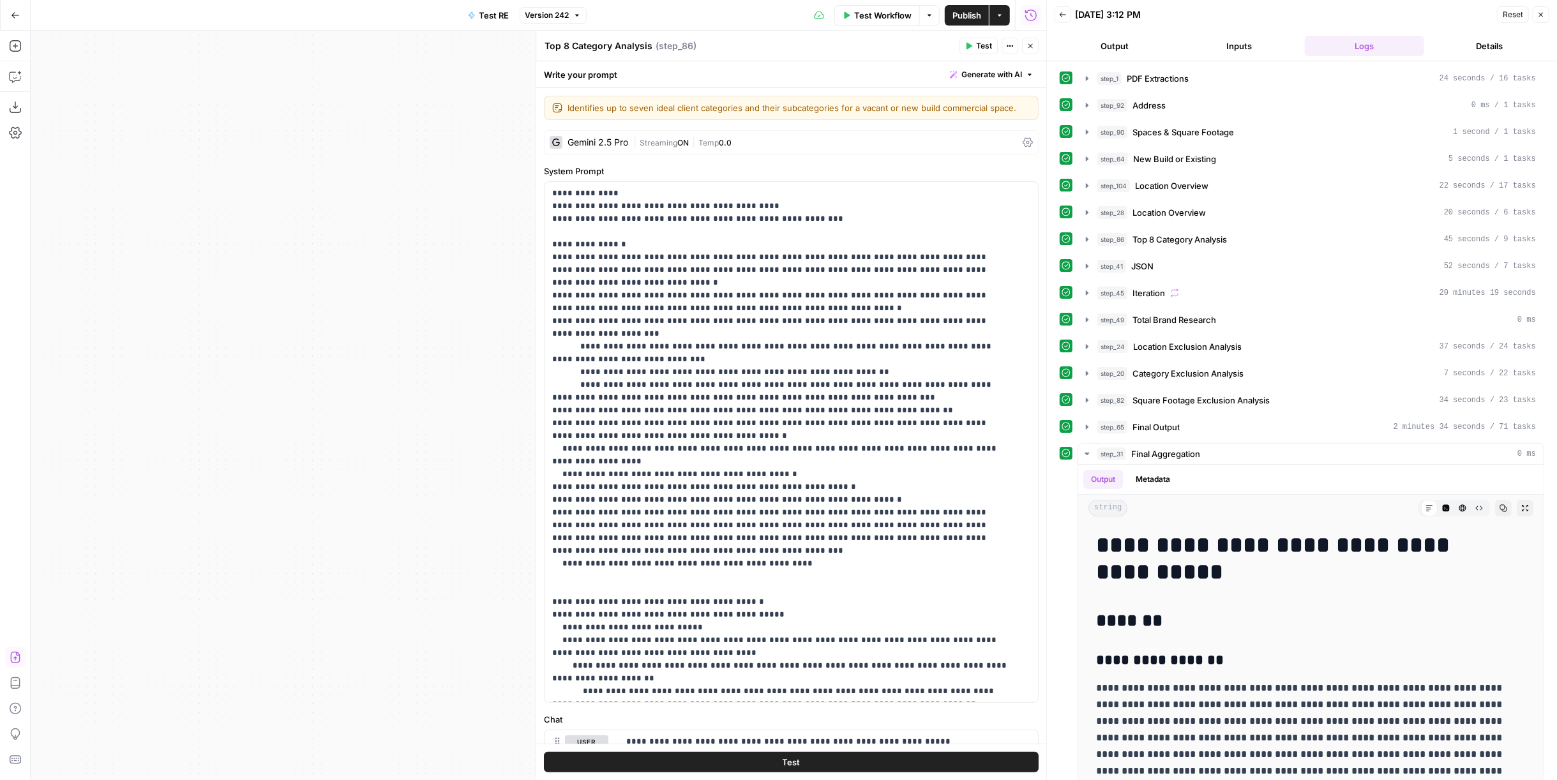
scroll to position [3476, 0]
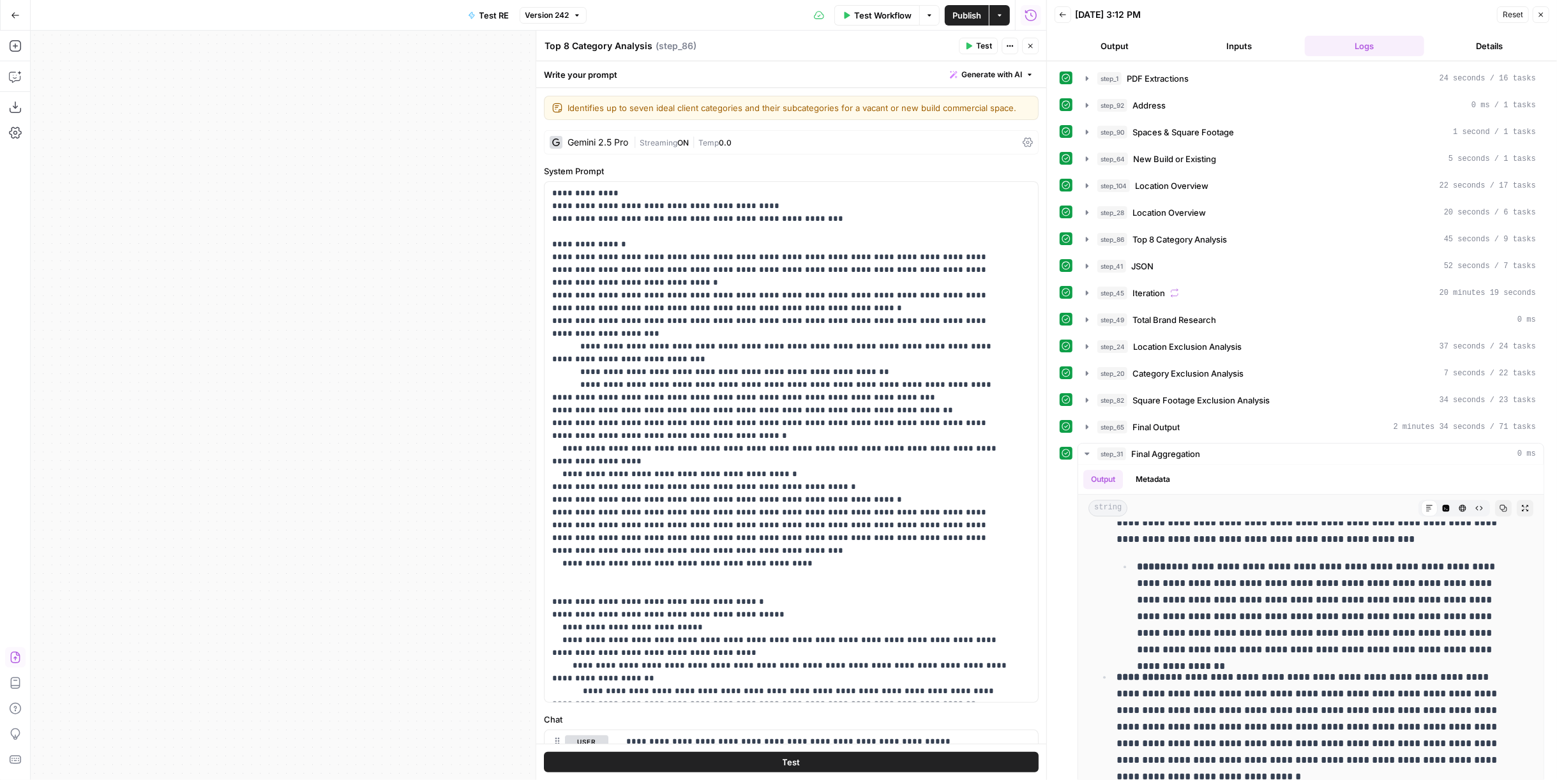
click at [13, 17] on icon "button" at bounding box center [15, 15] width 9 height 9
